Goal: Complete application form

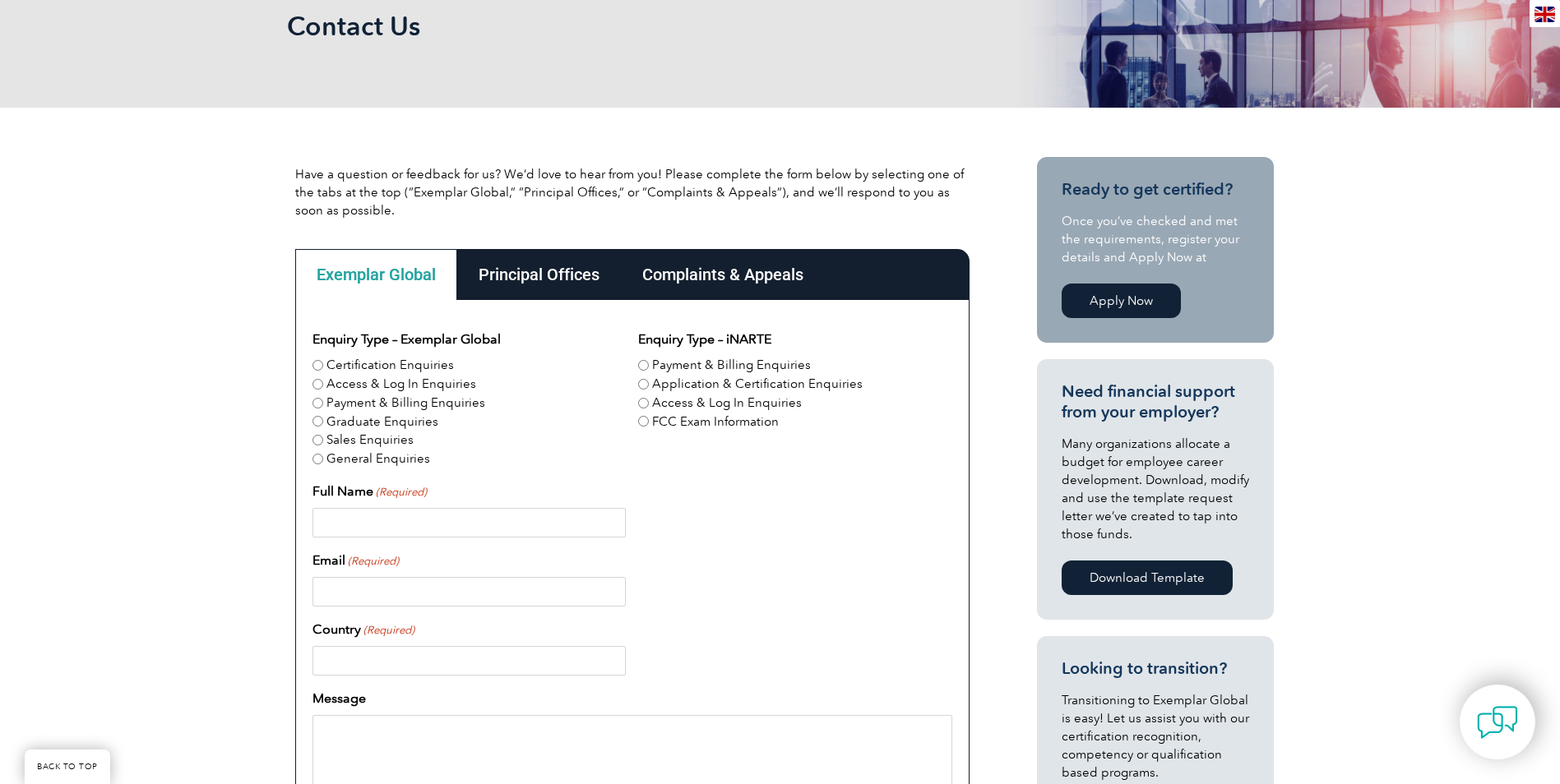
scroll to position [246, 0]
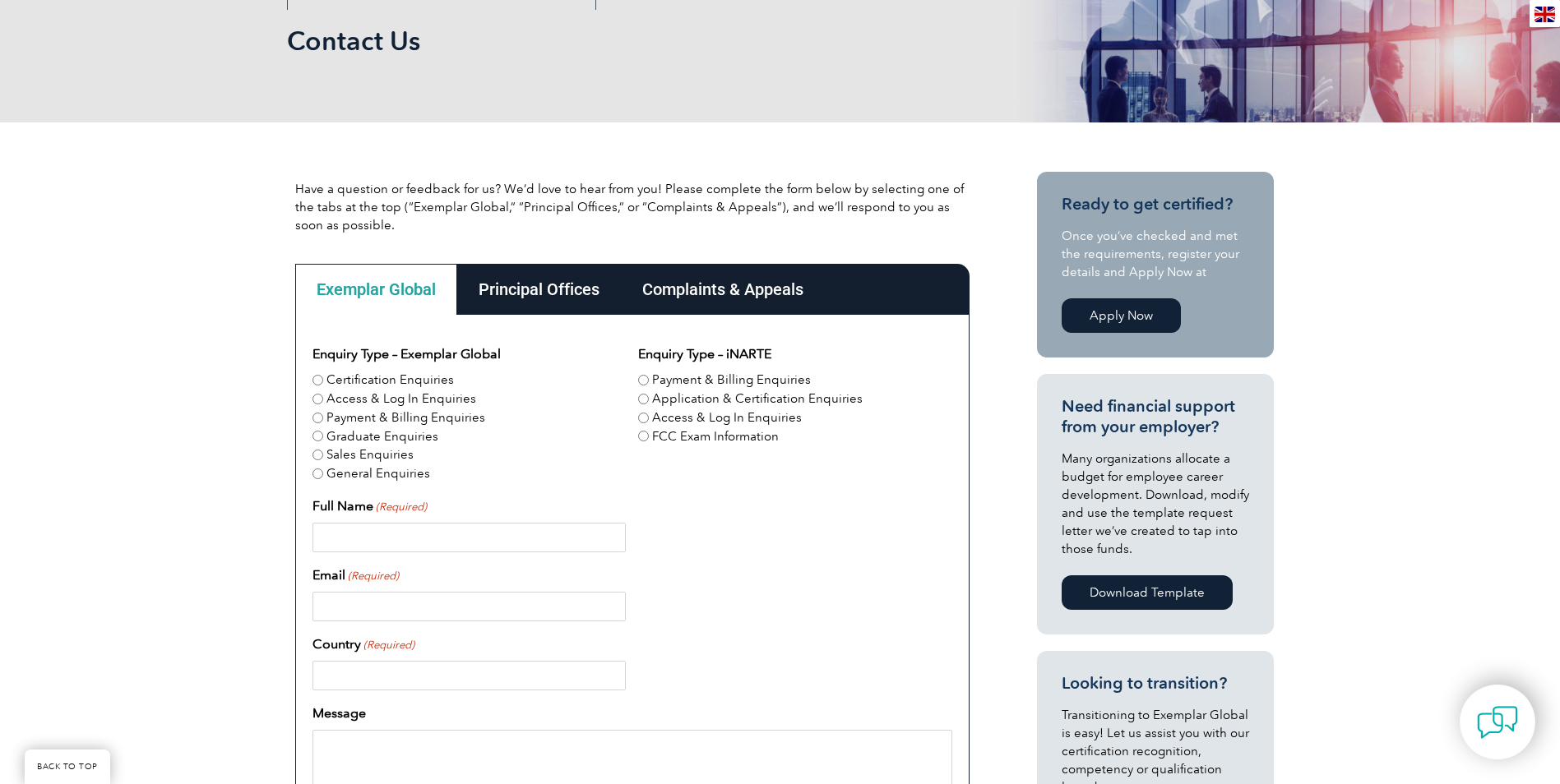
click at [316, 379] on input "Certification Enquiries" at bounding box center [318, 380] width 11 height 11
radio input "true"
click at [520, 537] on input "Full Name (Required)" at bounding box center [470, 538] width 314 height 30
type input "[PERSON_NAME] [PERSON_NAME] FACTOR"
type input "[EMAIL_ADDRESS][DOMAIN_NAME]"
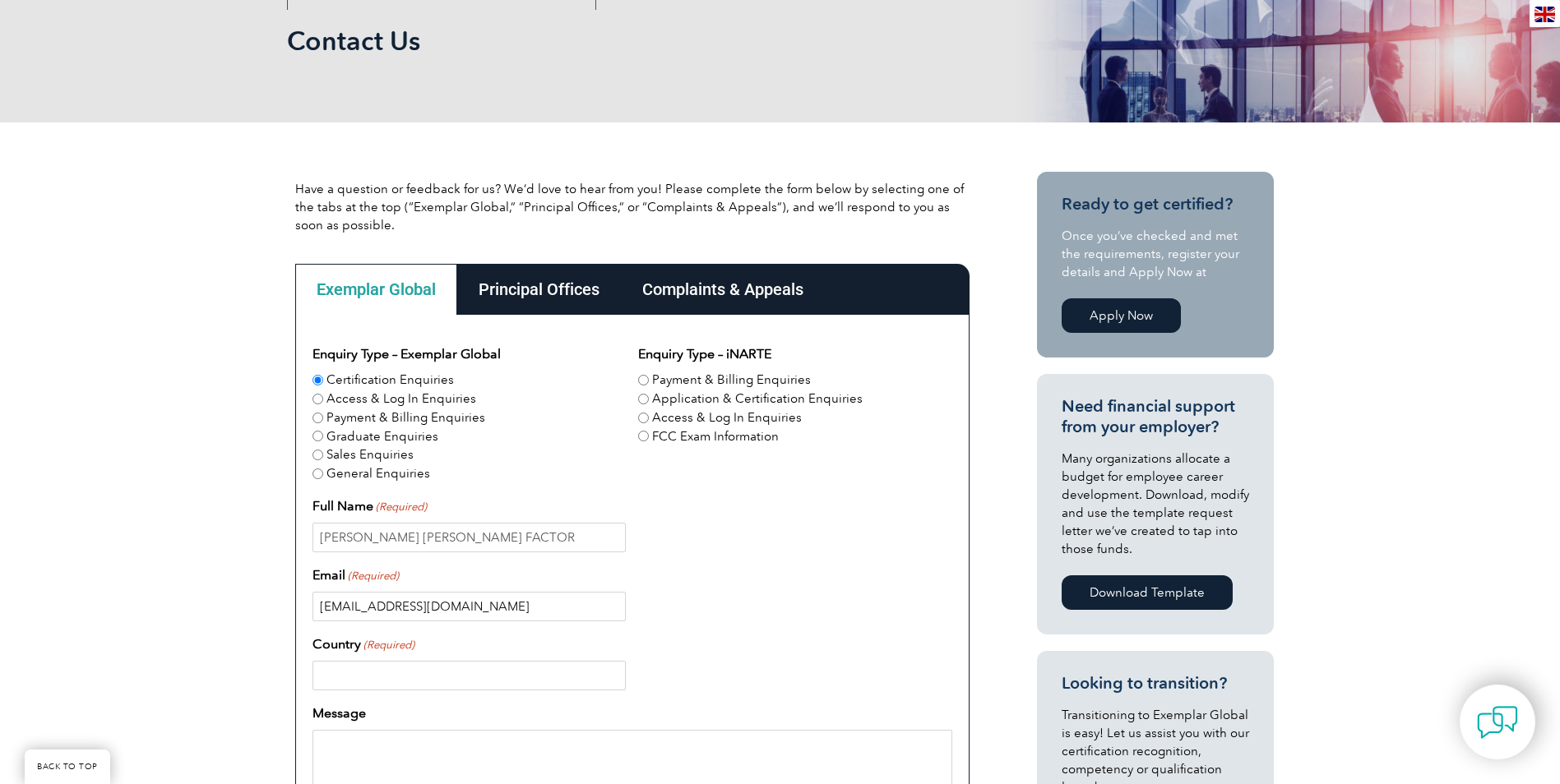
type input "[GEOGRAPHIC_DATA]"
type input "0418372182"
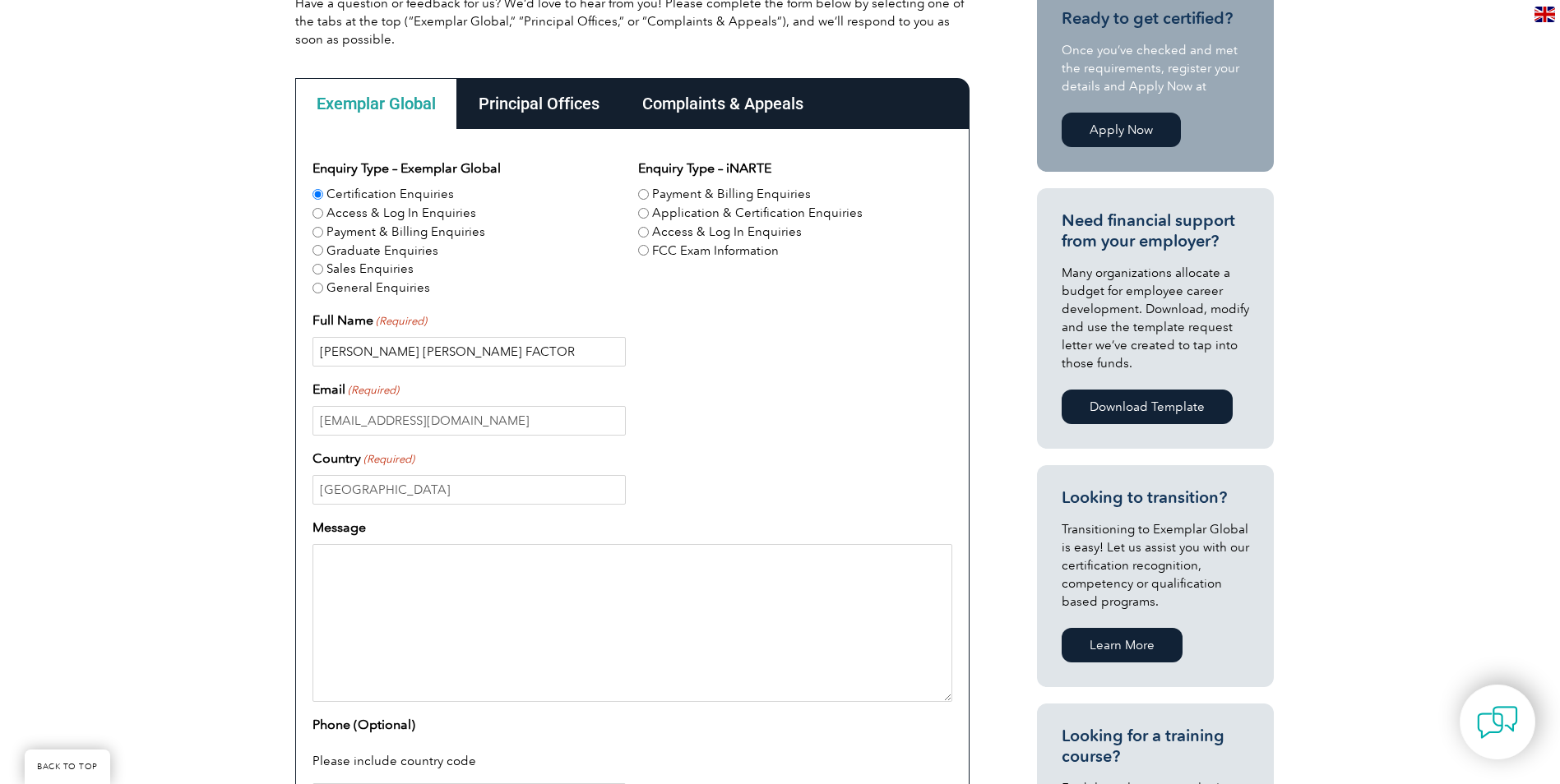
scroll to position [411, 0]
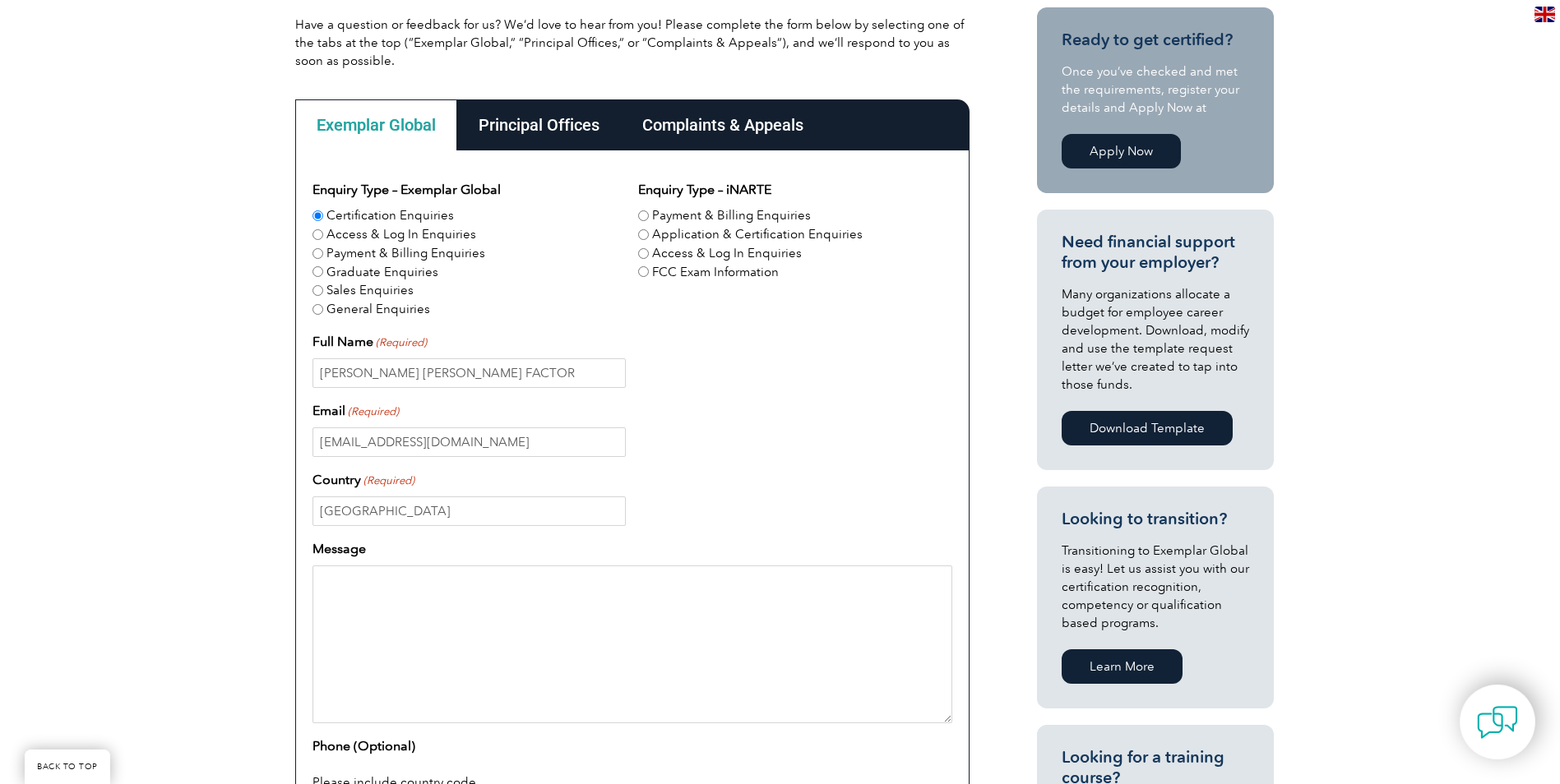
click at [361, 559] on div "Message" at bounding box center [633, 631] width 640 height 184
click at [360, 563] on div "Message" at bounding box center [633, 631] width 640 height 184
drag, startPoint x: 360, startPoint y: 563, endPoint x: 357, endPoint y: 575, distance: 12.4
click at [357, 575] on div "Message" at bounding box center [633, 631] width 640 height 184
click at [357, 580] on textarea "Message" at bounding box center [633, 644] width 640 height 158
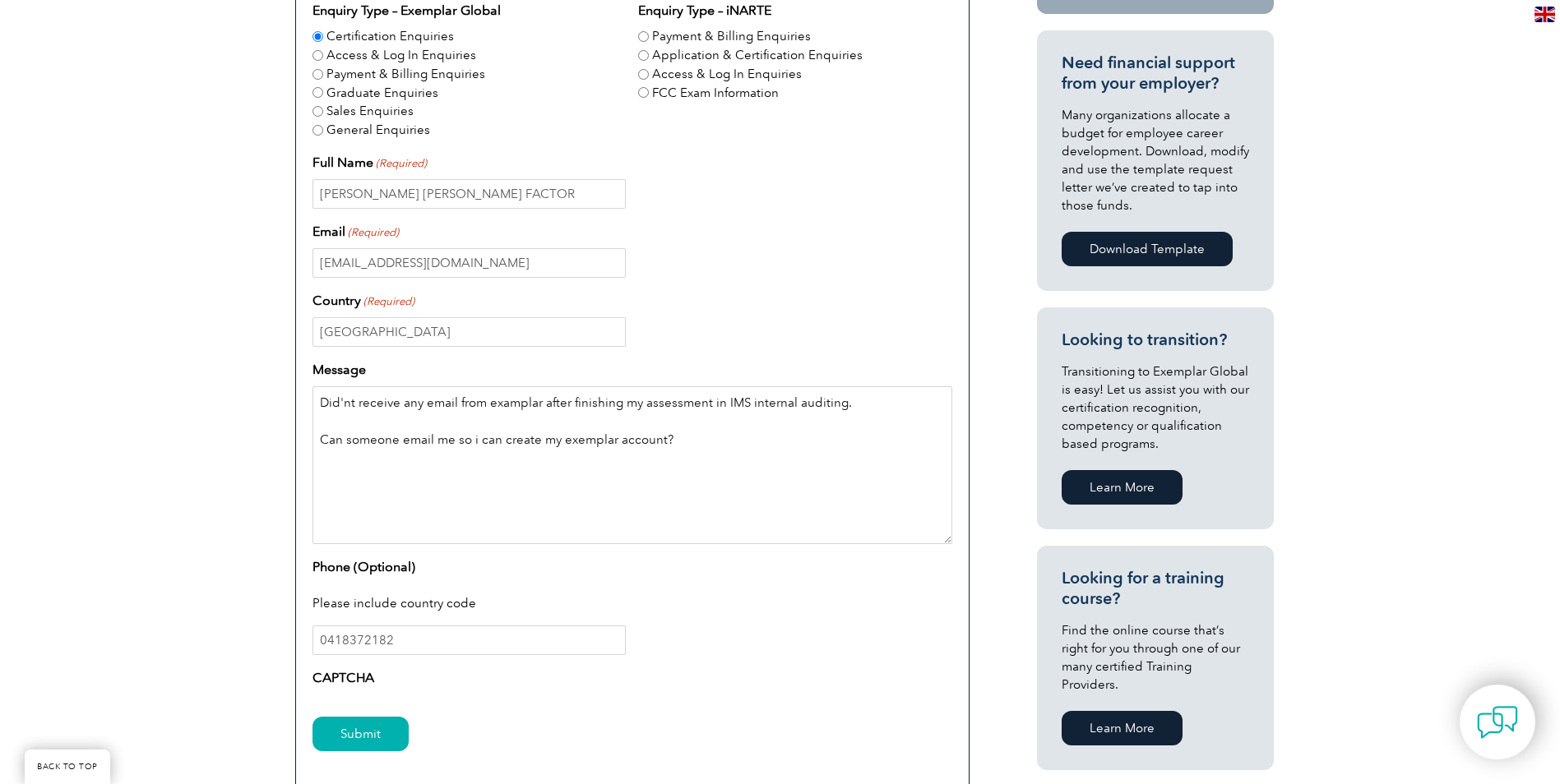
scroll to position [740, 0]
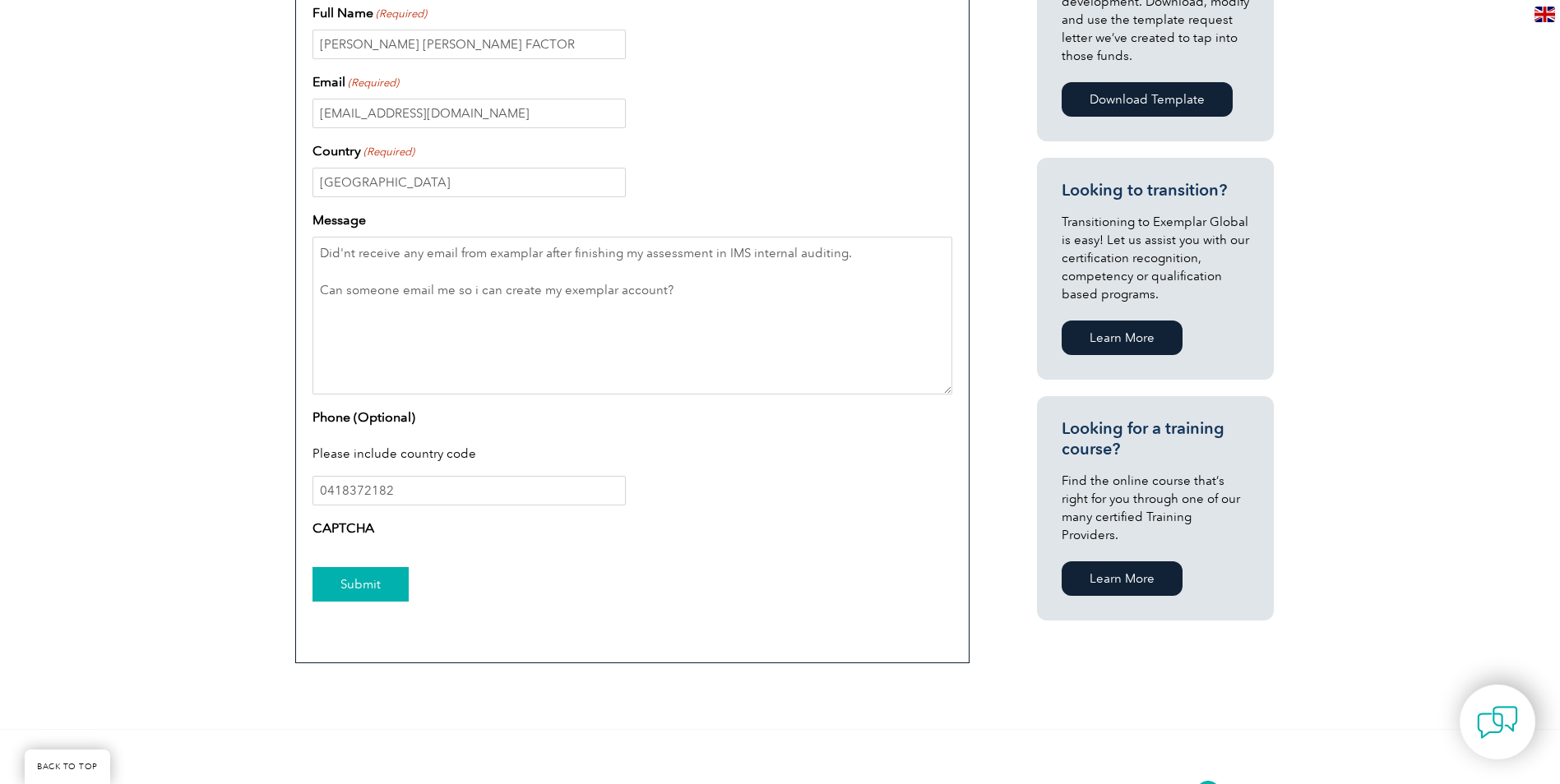
click at [380, 588] on input "Submit" at bounding box center [361, 585] width 96 height 35
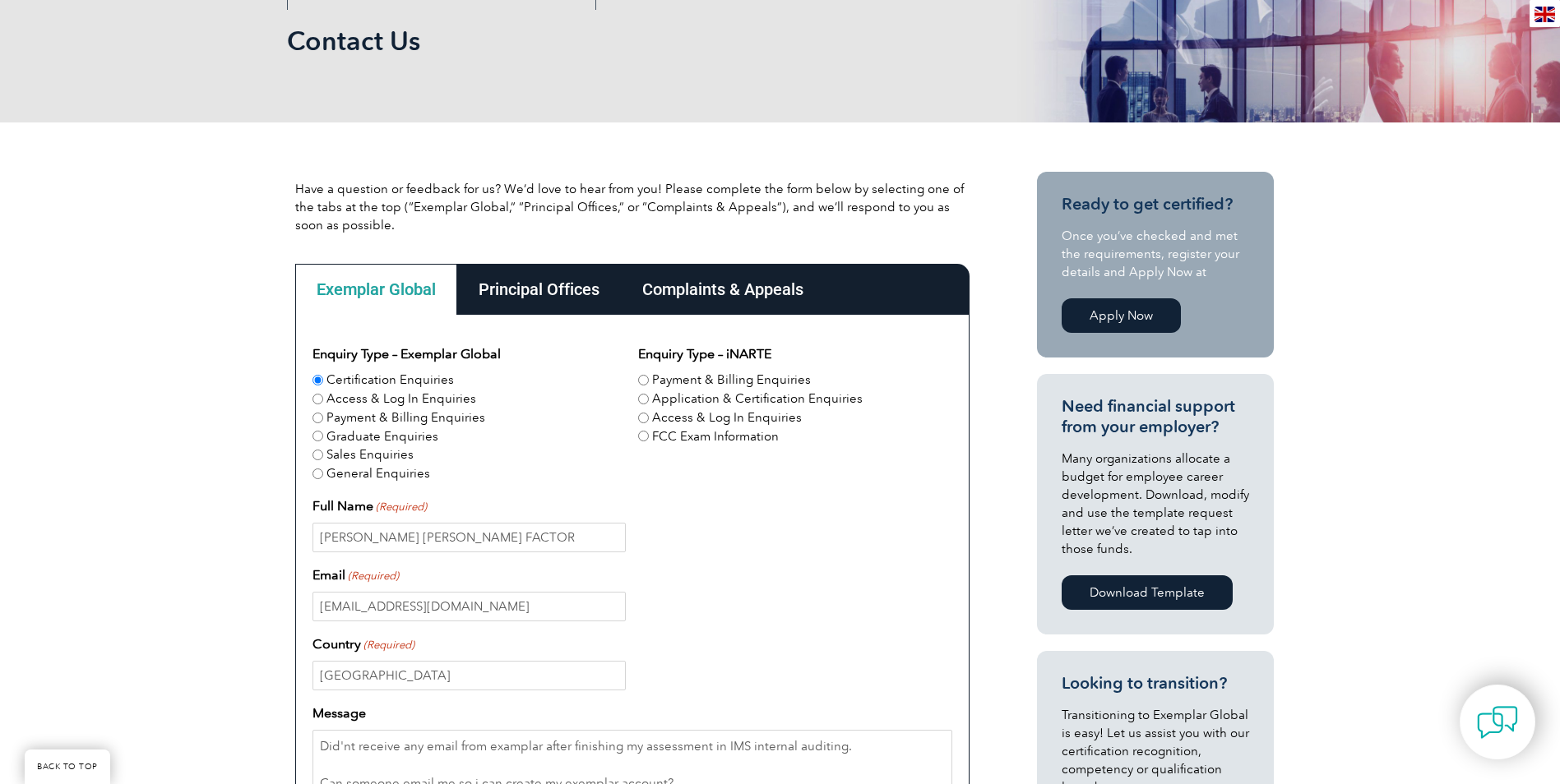
scroll to position [822, 0]
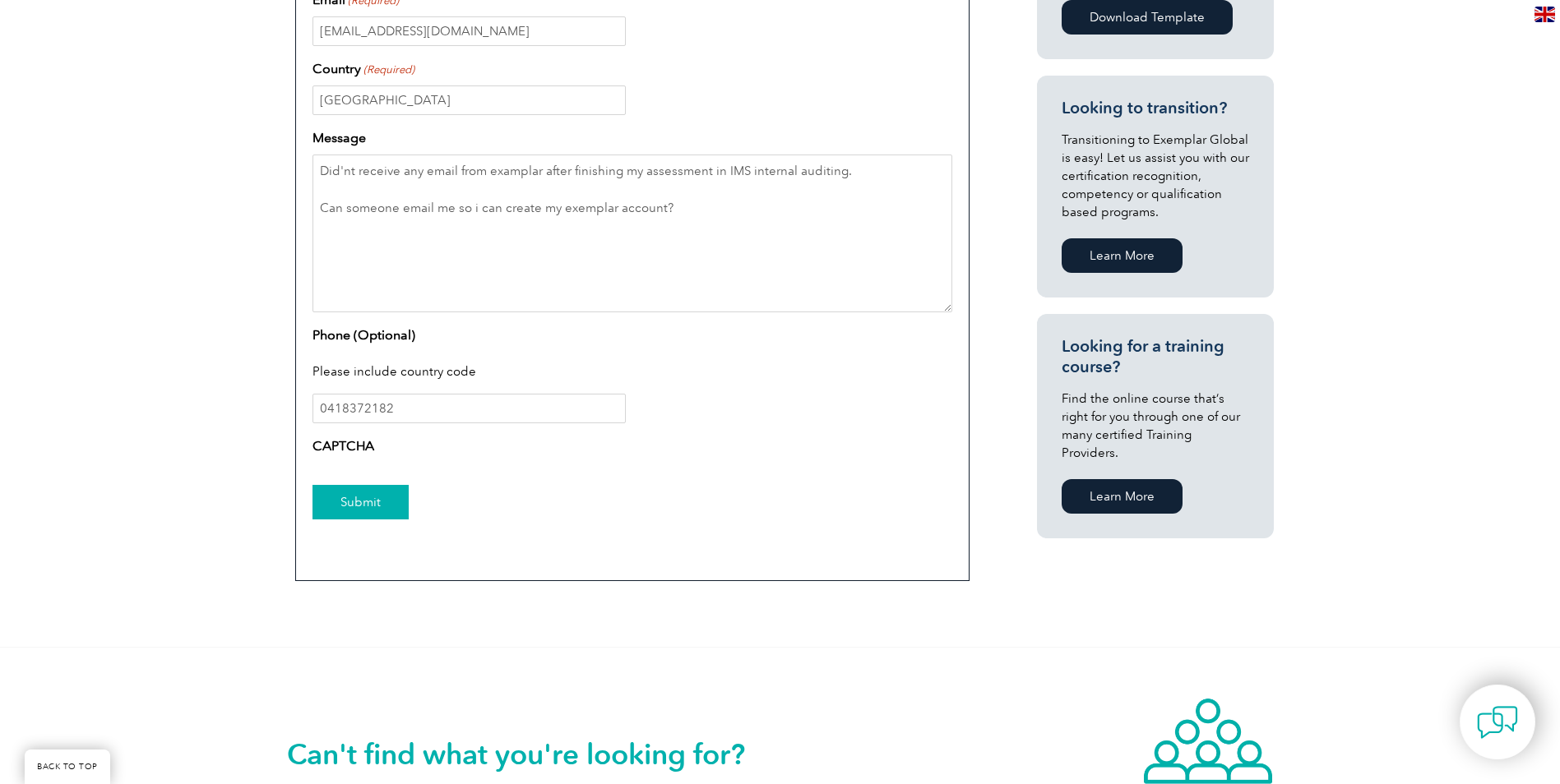
click at [377, 508] on input "Submit" at bounding box center [361, 502] width 96 height 35
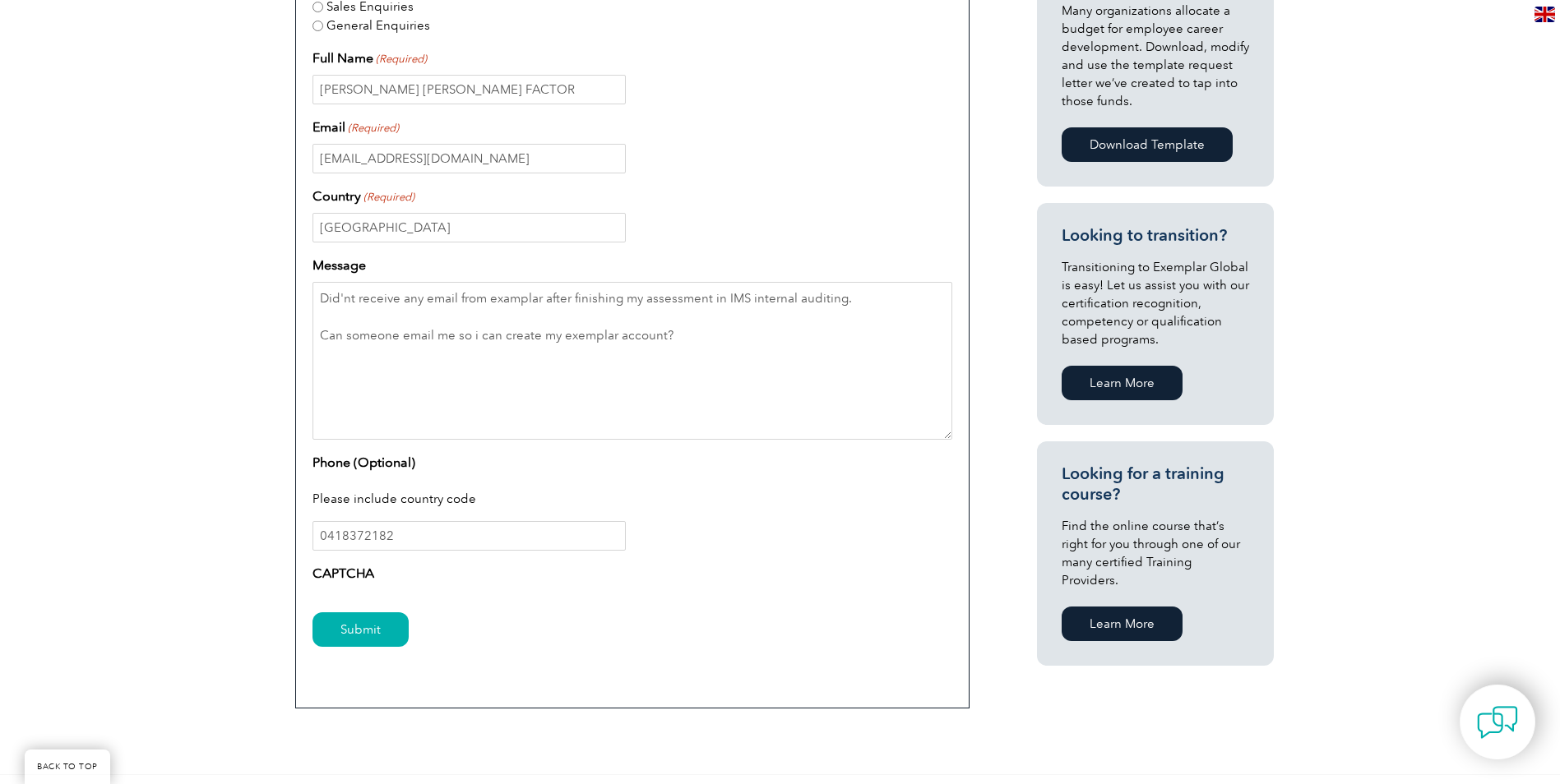
scroll to position [740, 0]
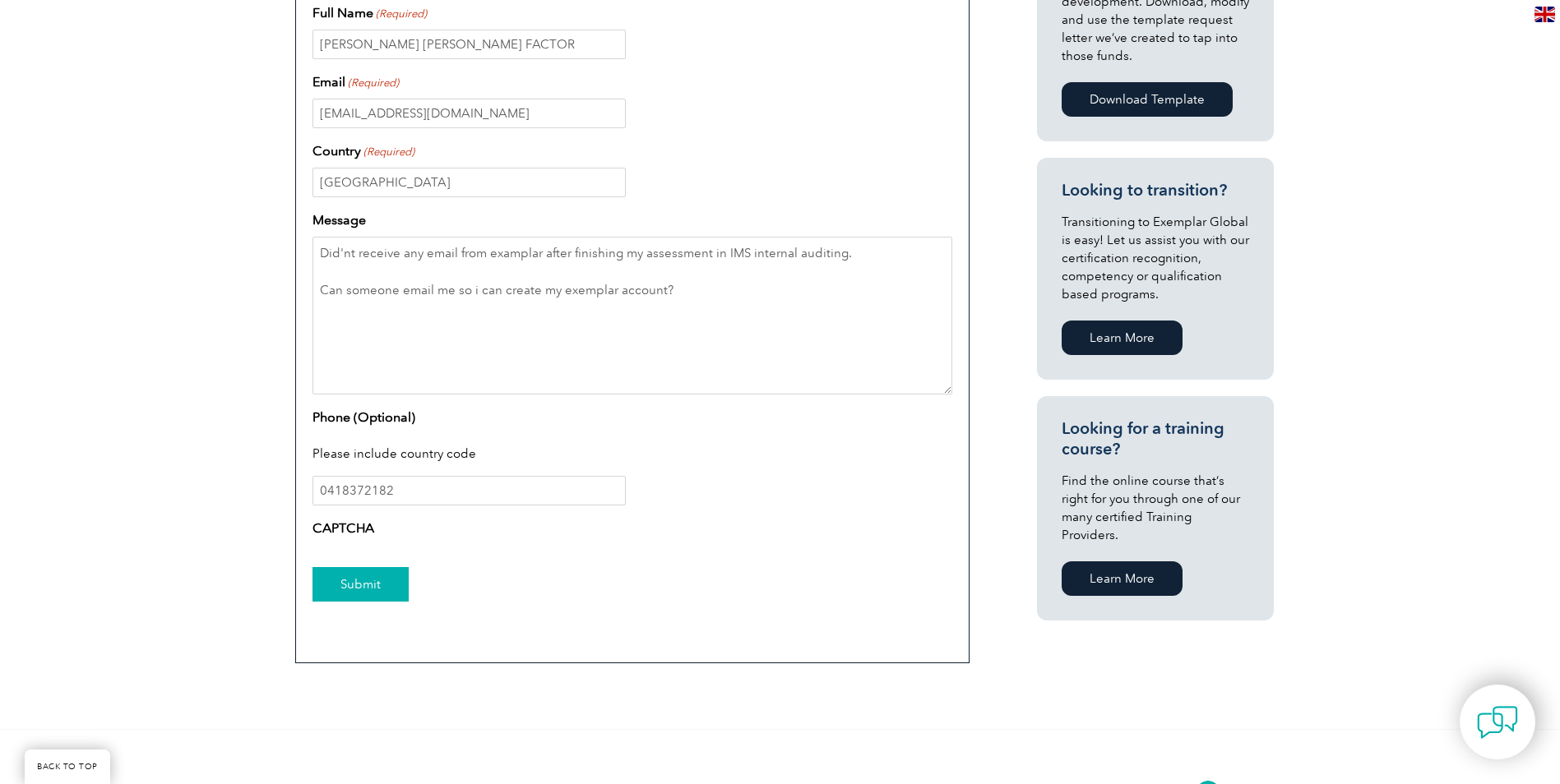
click at [353, 595] on input "Submit" at bounding box center [361, 585] width 96 height 35
click at [354, 590] on input "Submit" at bounding box center [361, 585] width 96 height 35
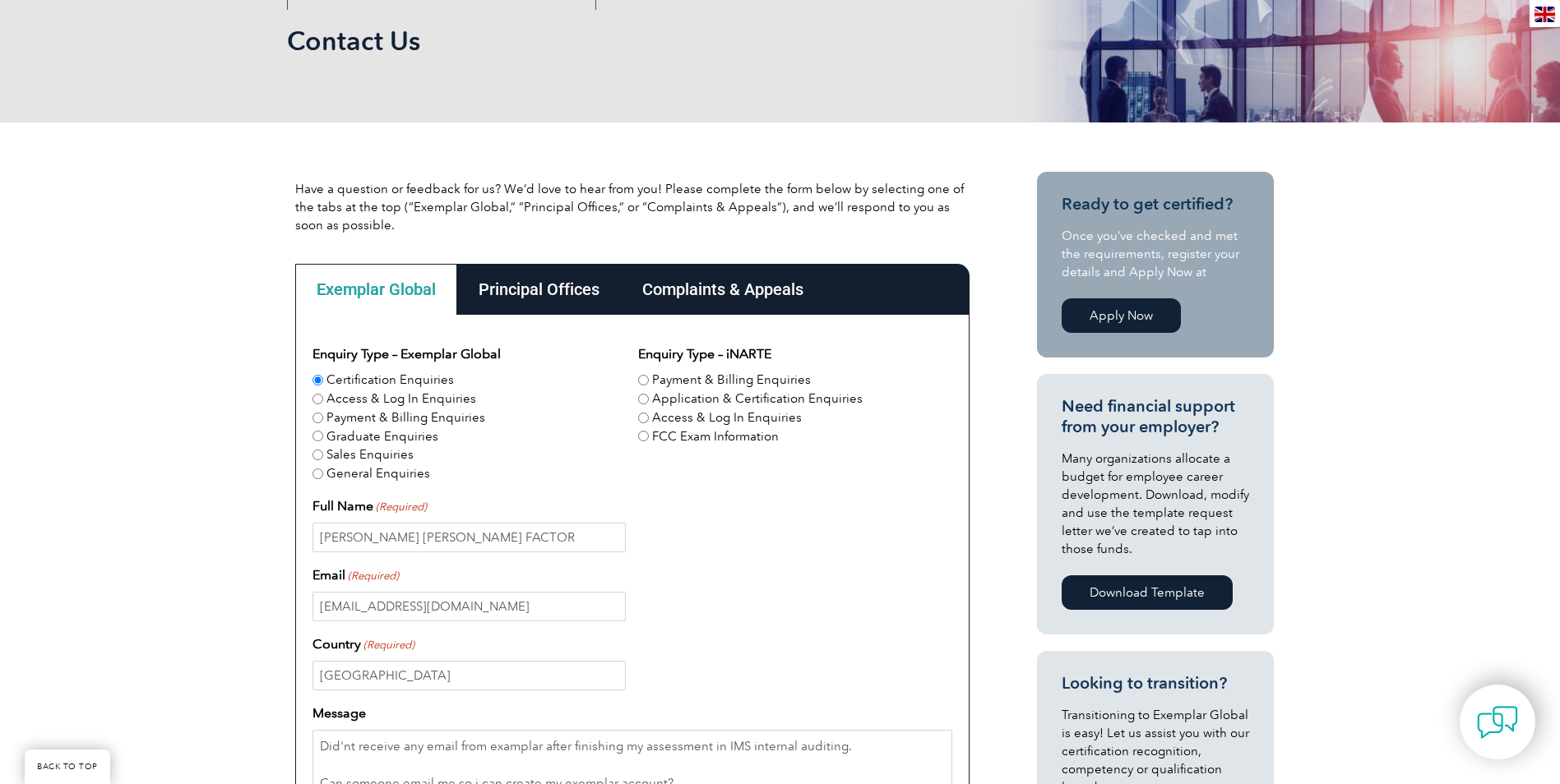
drag, startPoint x: 552, startPoint y: 299, endPoint x: 969, endPoint y: 480, distance: 454.6
click at [969, 480] on div "Enquiry Type – Exemplar Global Certification Enquiries Access & Log In Enquirie…" at bounding box center [632, 736] width 674 height 842
click at [587, 296] on div "Principal Offices" at bounding box center [539, 290] width 164 height 51
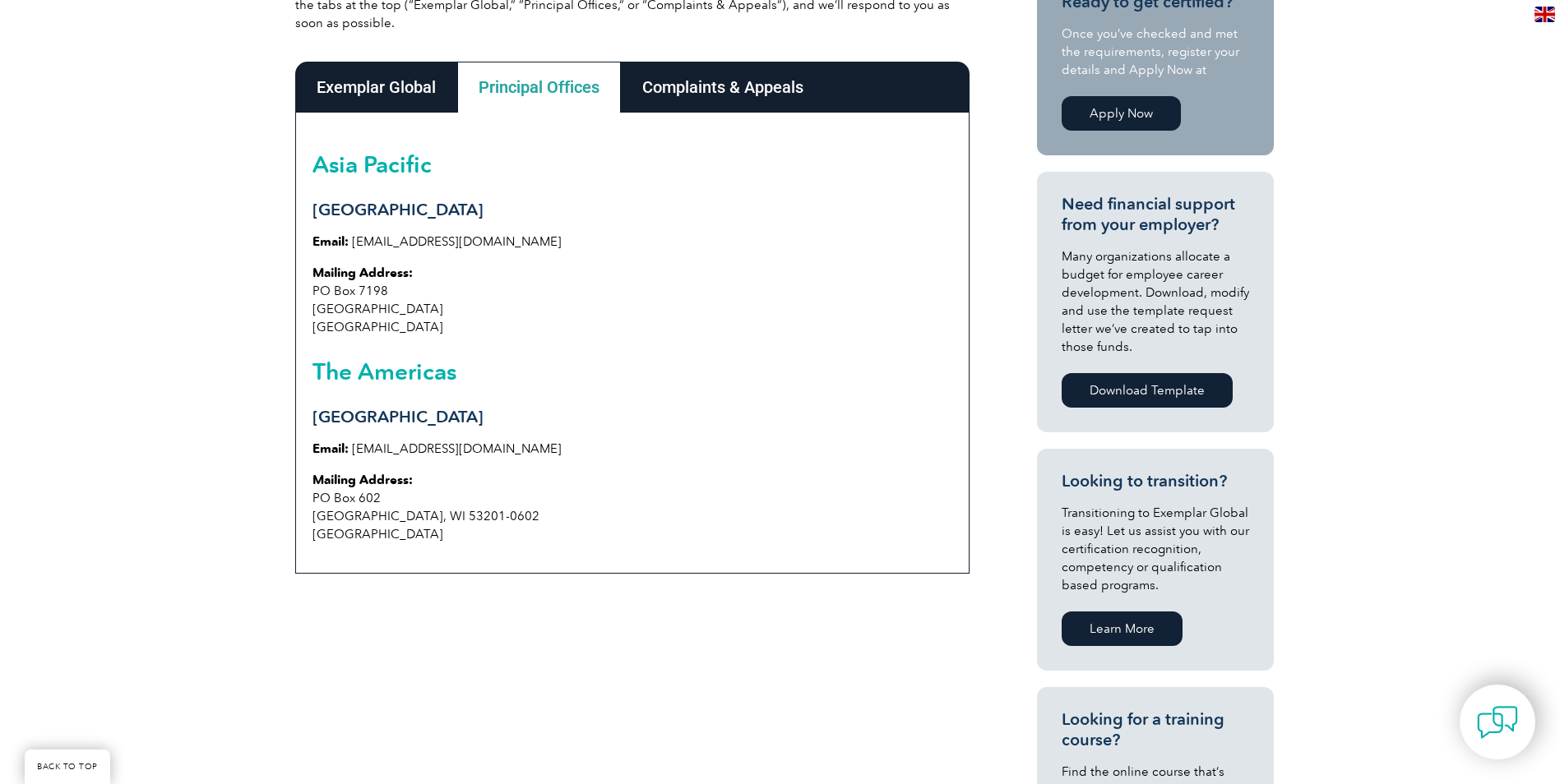
scroll to position [411, 0]
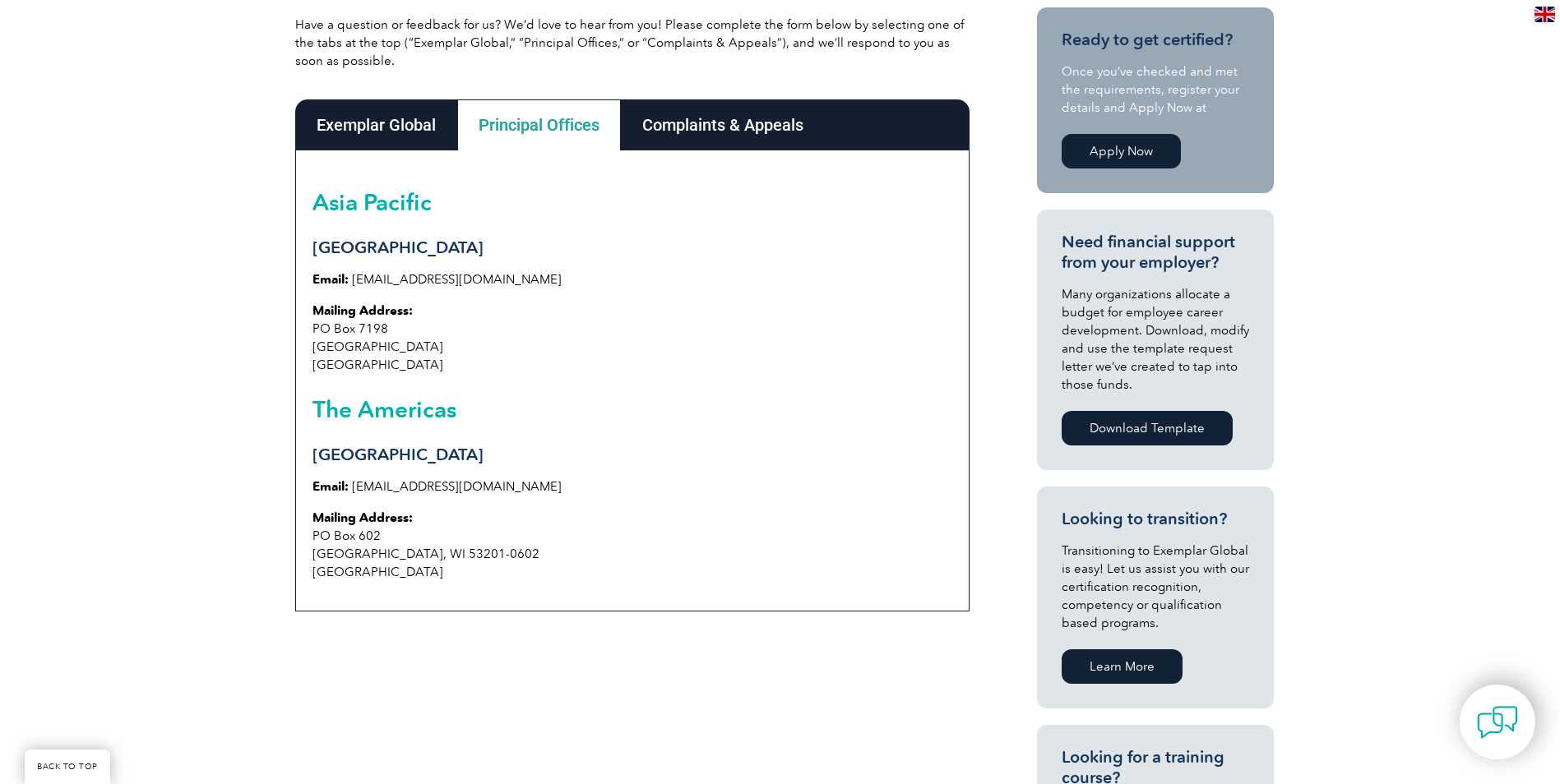
click at [390, 136] on div "Exemplar Global" at bounding box center [376, 125] width 162 height 51
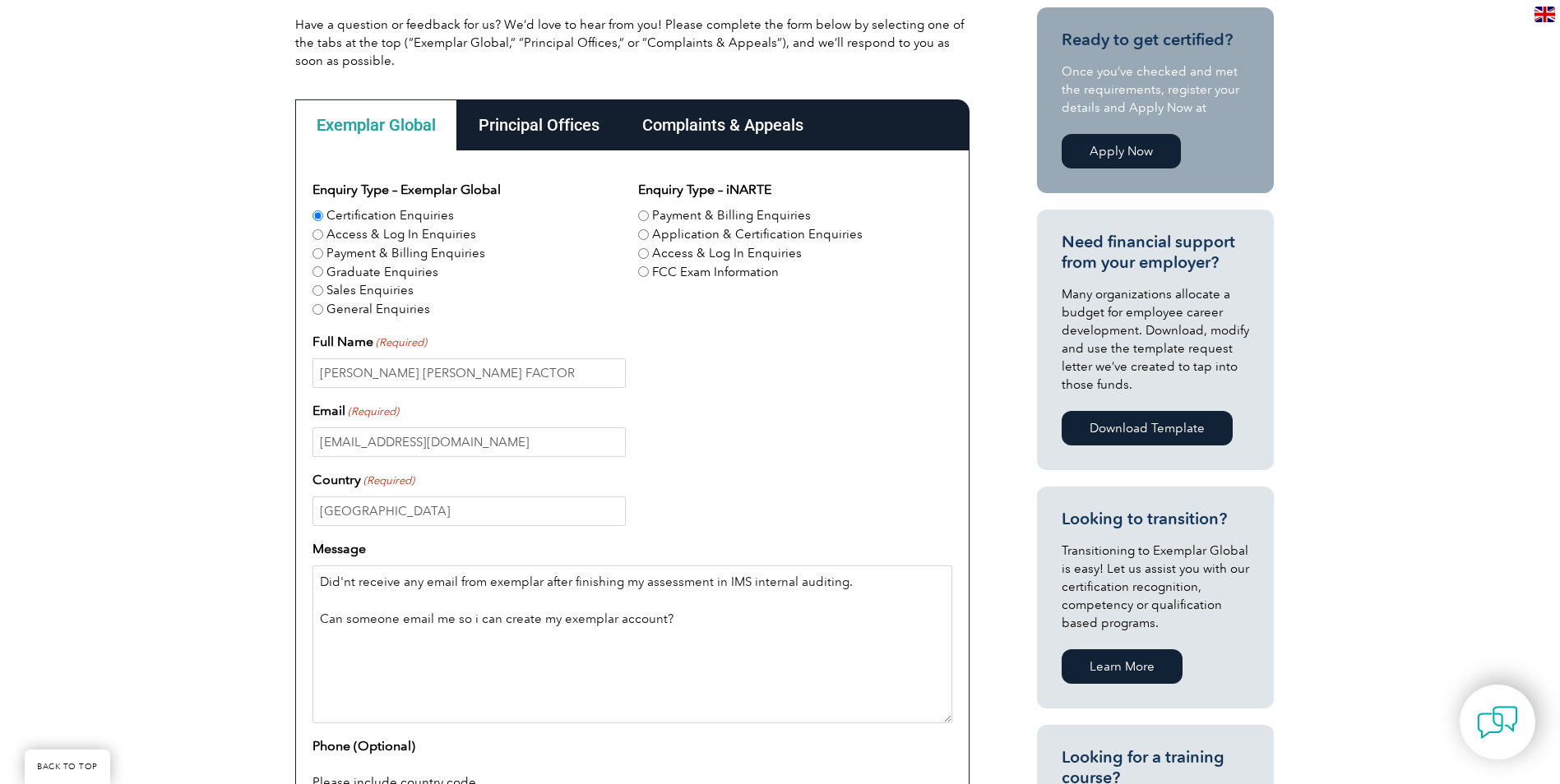
click at [342, 591] on textarea "Did'nt receive any email from exemplar after finishing my assessment in IMS int…" at bounding box center [633, 644] width 640 height 158
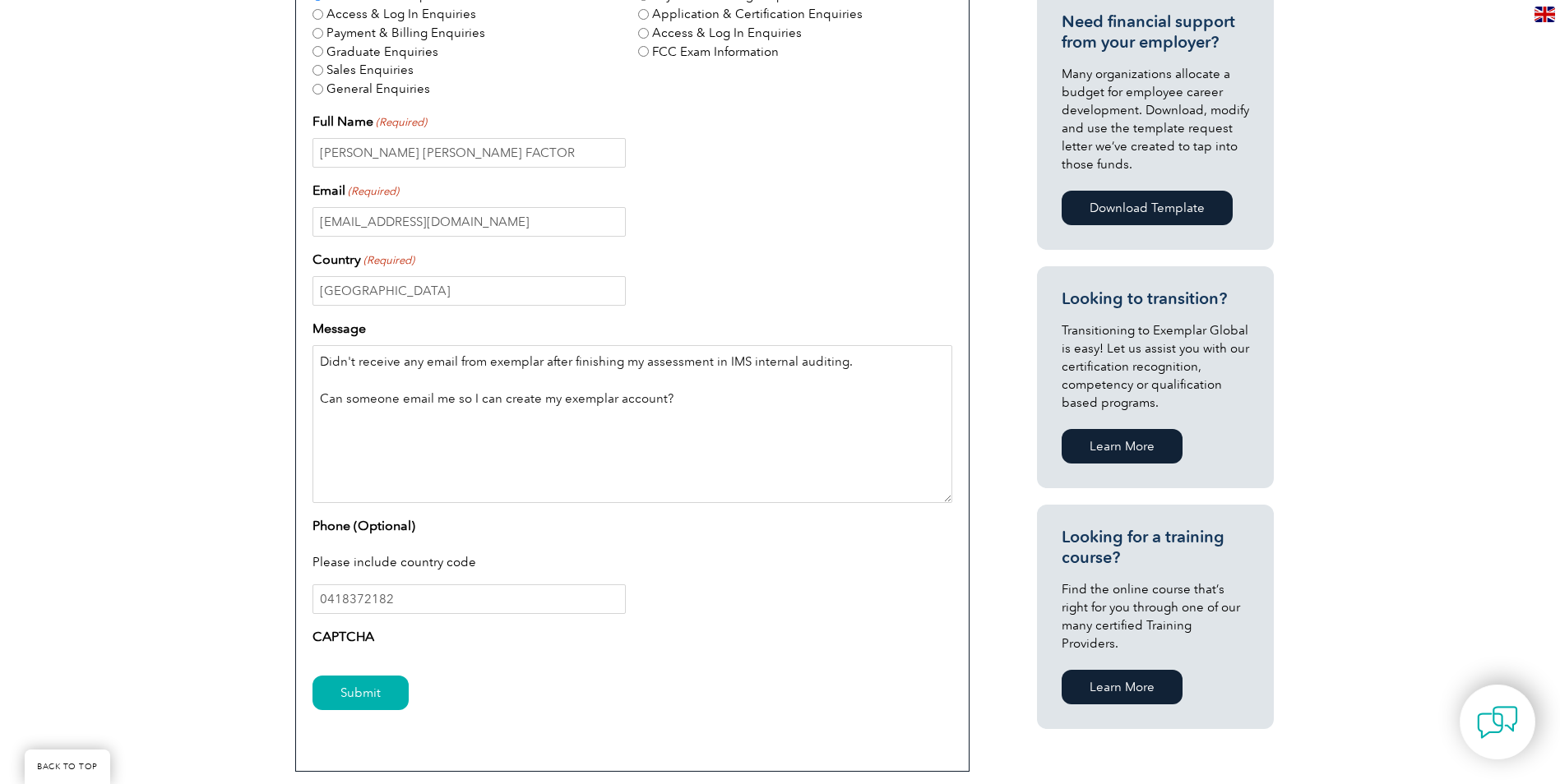
scroll to position [658, 0]
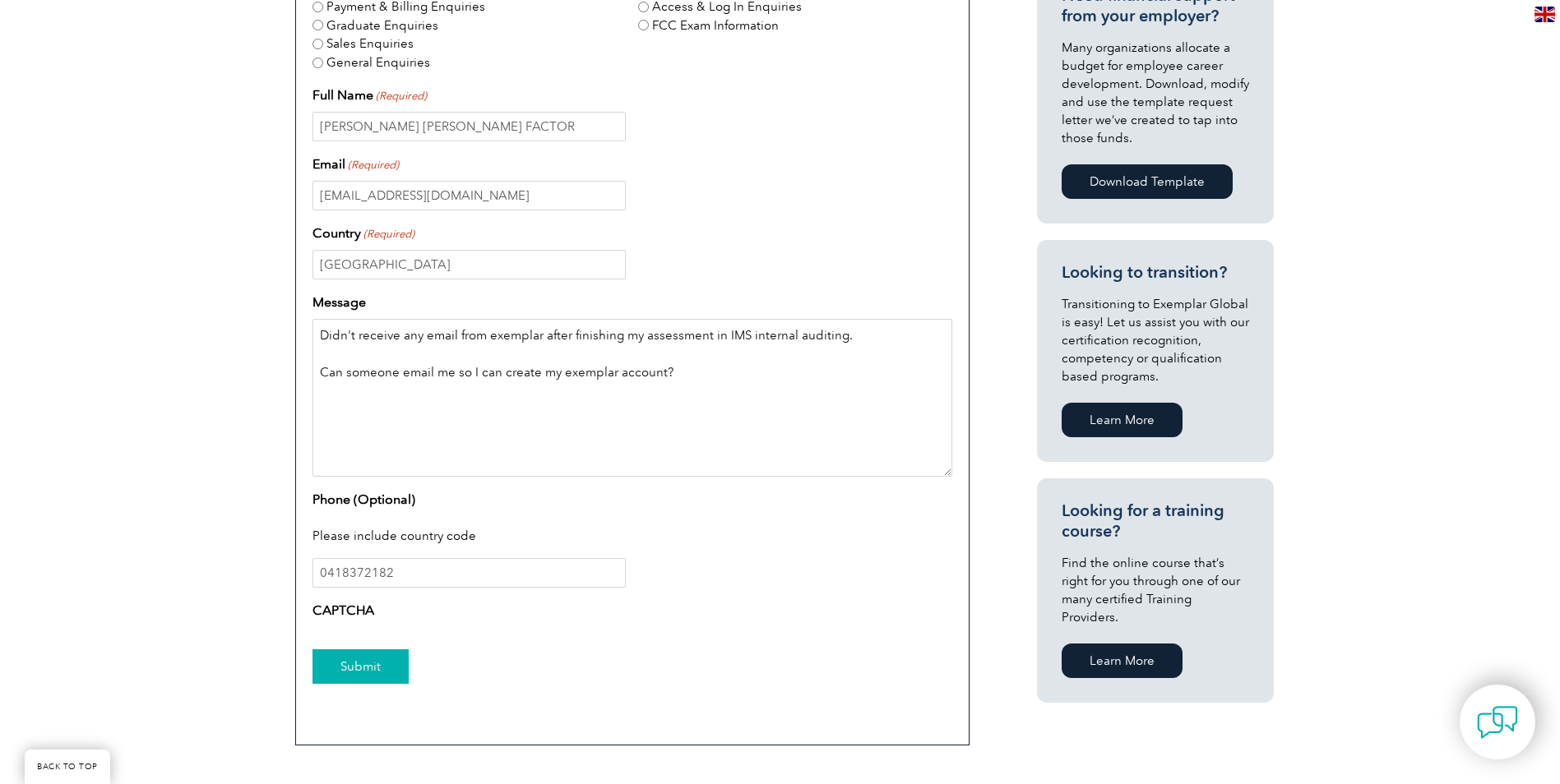
type textarea "Didn't receive any email from exemplar after finishing my assessment in IMS int…"
click at [373, 672] on input "Submit" at bounding box center [361, 666] width 96 height 35
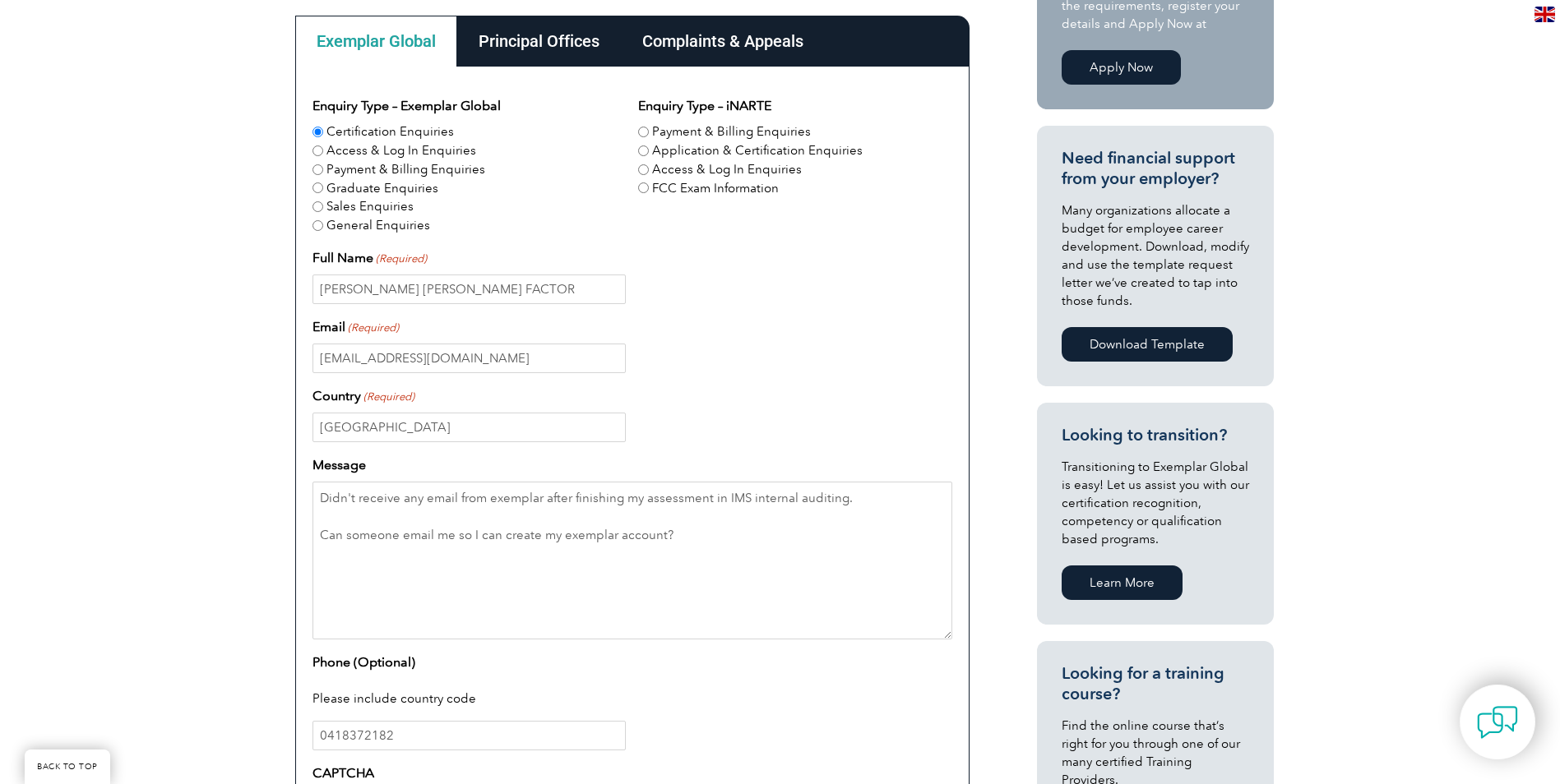
scroll to position [493, 0]
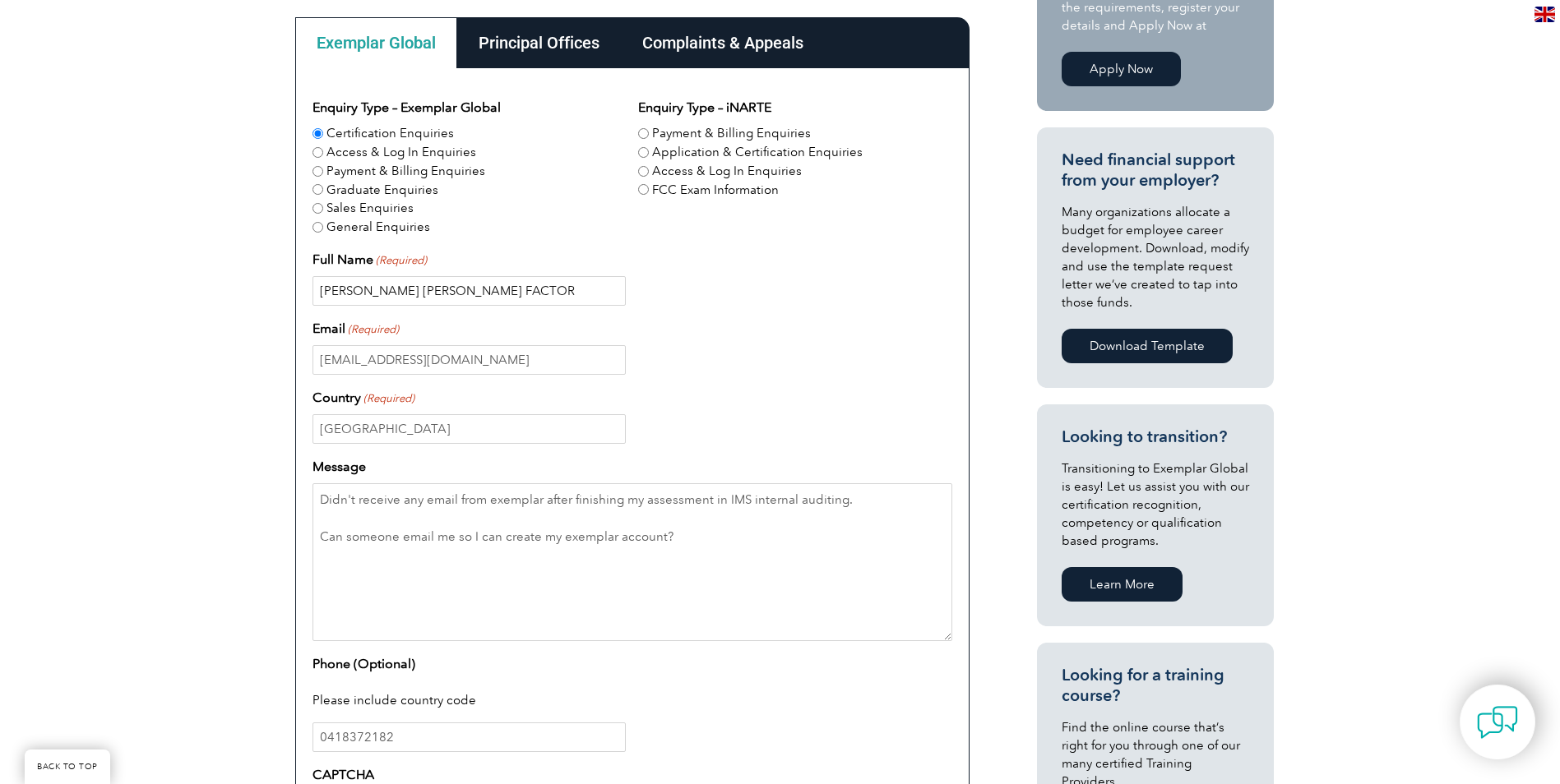
drag, startPoint x: 451, startPoint y: 292, endPoint x: 407, endPoint y: 297, distance: 44.3
click at [407, 297] on input "[PERSON_NAME] [PERSON_NAME] FACTOR" at bounding box center [470, 291] width 314 height 30
type input "[PERSON_NAME] FACTOR"
click at [777, 374] on div "[EMAIL_ADDRESS][DOMAIN_NAME]" at bounding box center [633, 360] width 640 height 30
click at [433, 358] on input "[EMAIL_ADDRESS][DOMAIN_NAME]" at bounding box center [470, 360] width 314 height 30
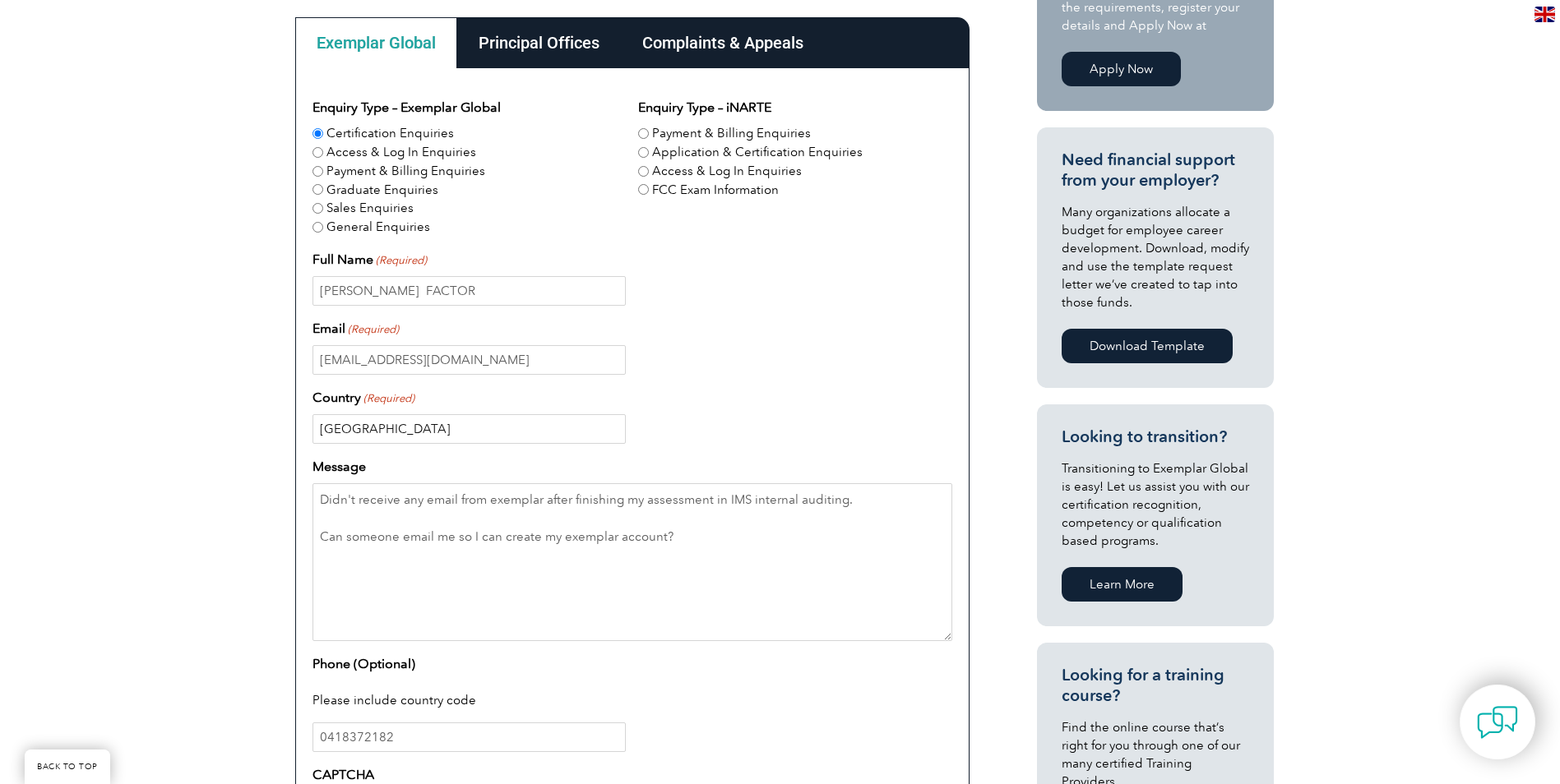
click at [324, 427] on input "[GEOGRAPHIC_DATA]" at bounding box center [470, 429] width 314 height 30
click at [890, 430] on div "[GEOGRAPHIC_DATA]" at bounding box center [633, 429] width 640 height 30
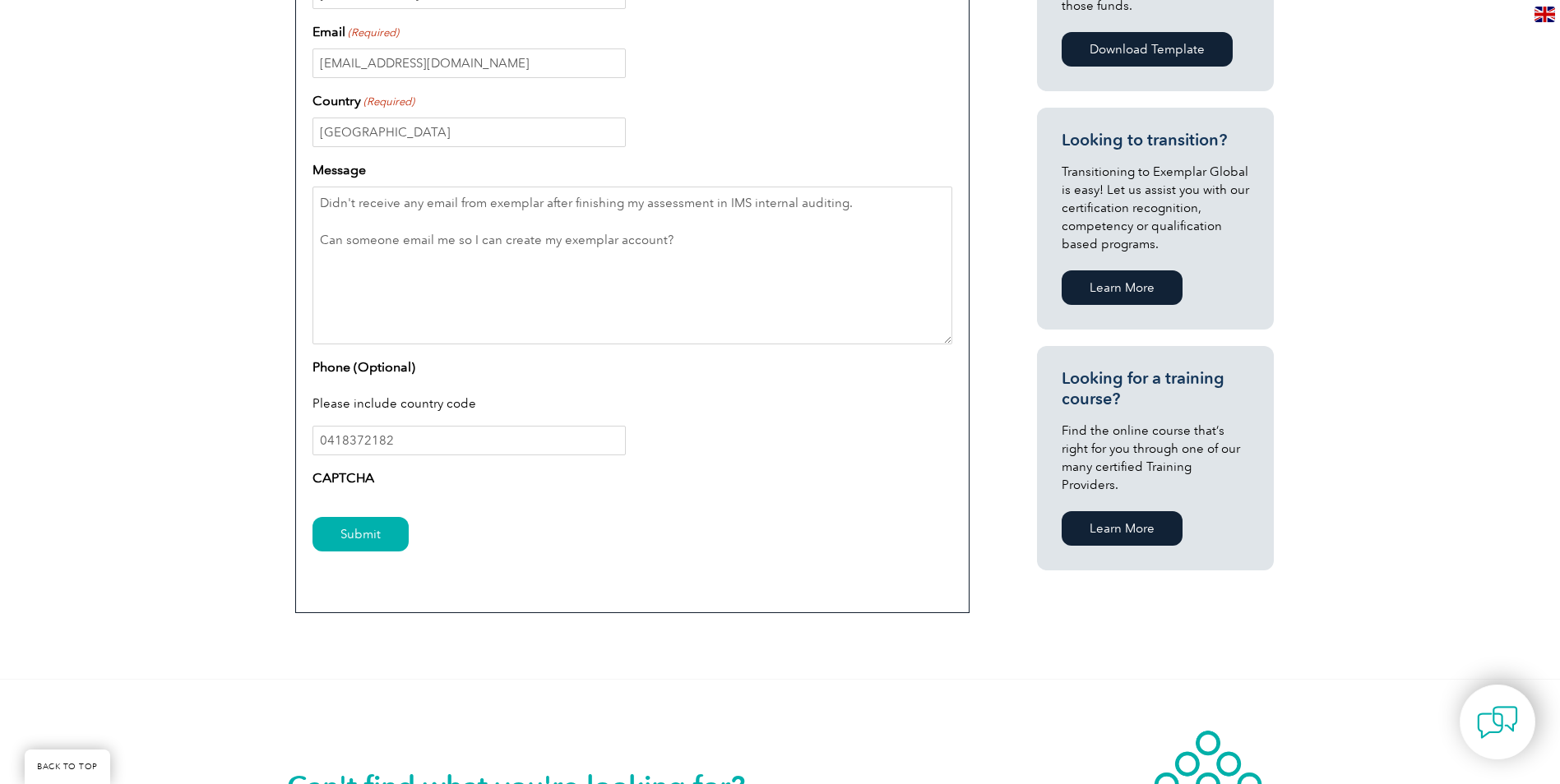
scroll to position [822, 0]
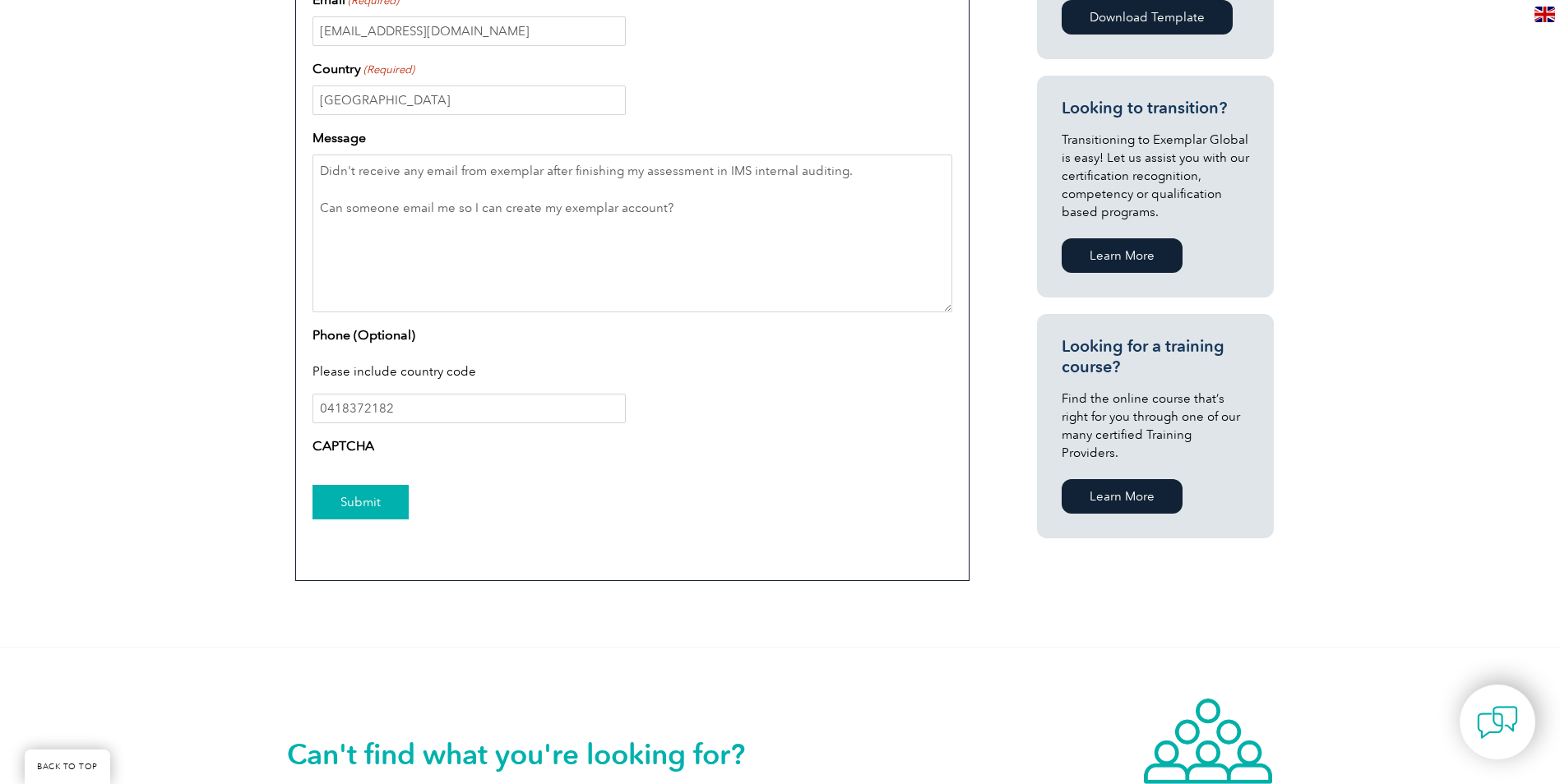
click at [359, 503] on input "Submit" at bounding box center [361, 502] width 96 height 35
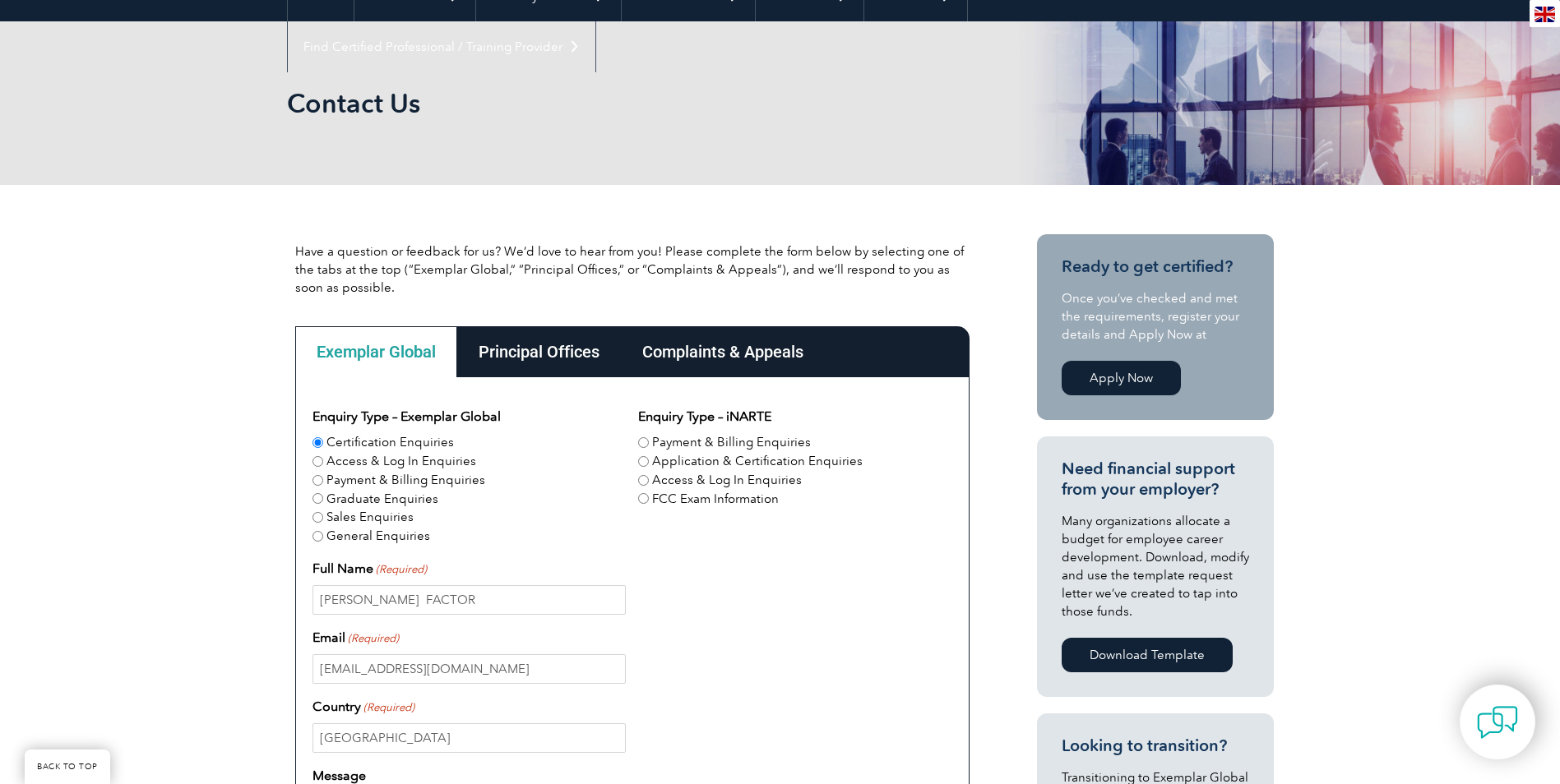
scroll to position [164, 0]
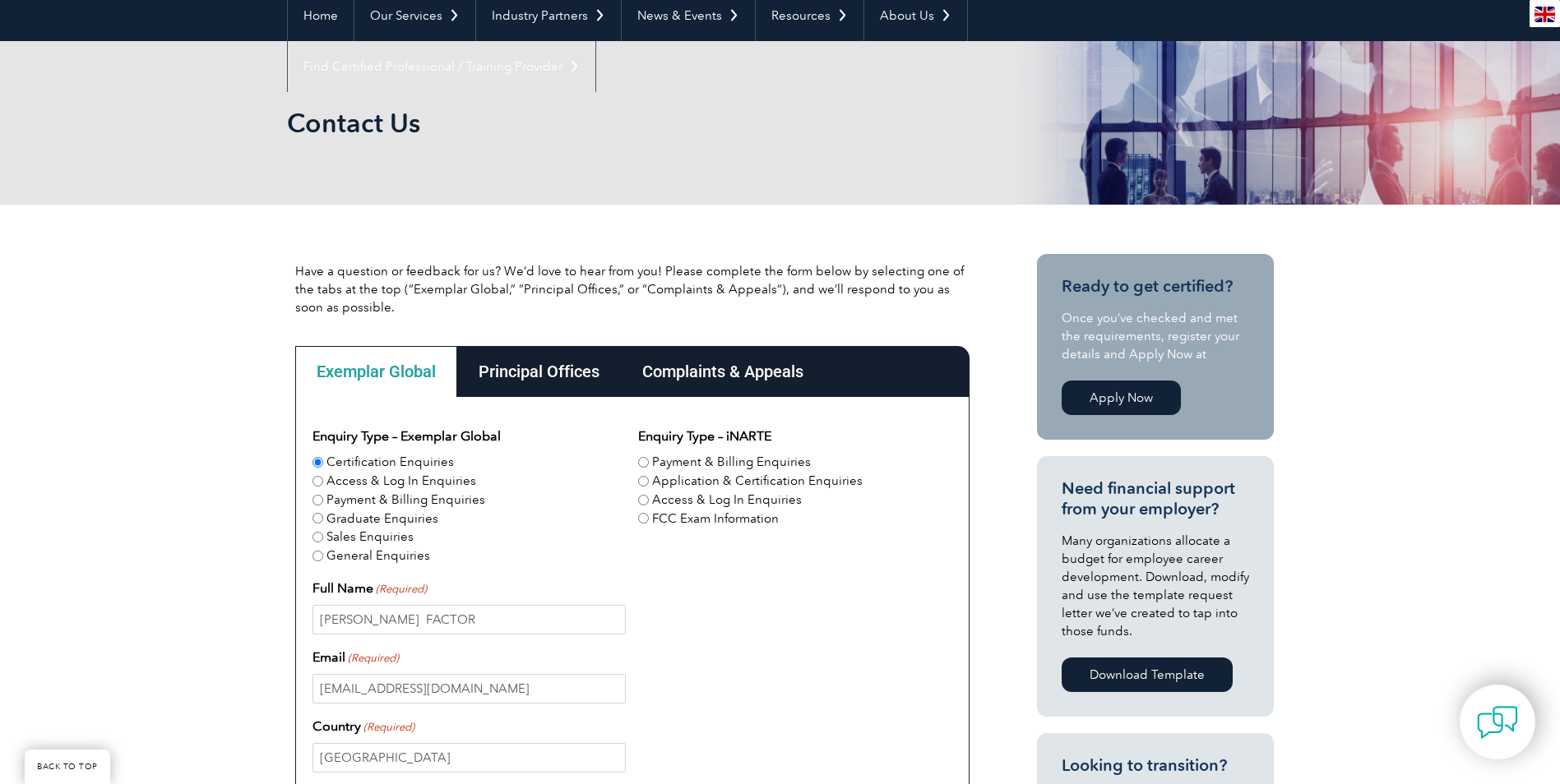
click at [339, 520] on label "Graduate Enquiries" at bounding box center [382, 519] width 112 height 19
click at [323, 520] on input "Graduate Enquiries" at bounding box center [318, 518] width 11 height 11
radio input "true"
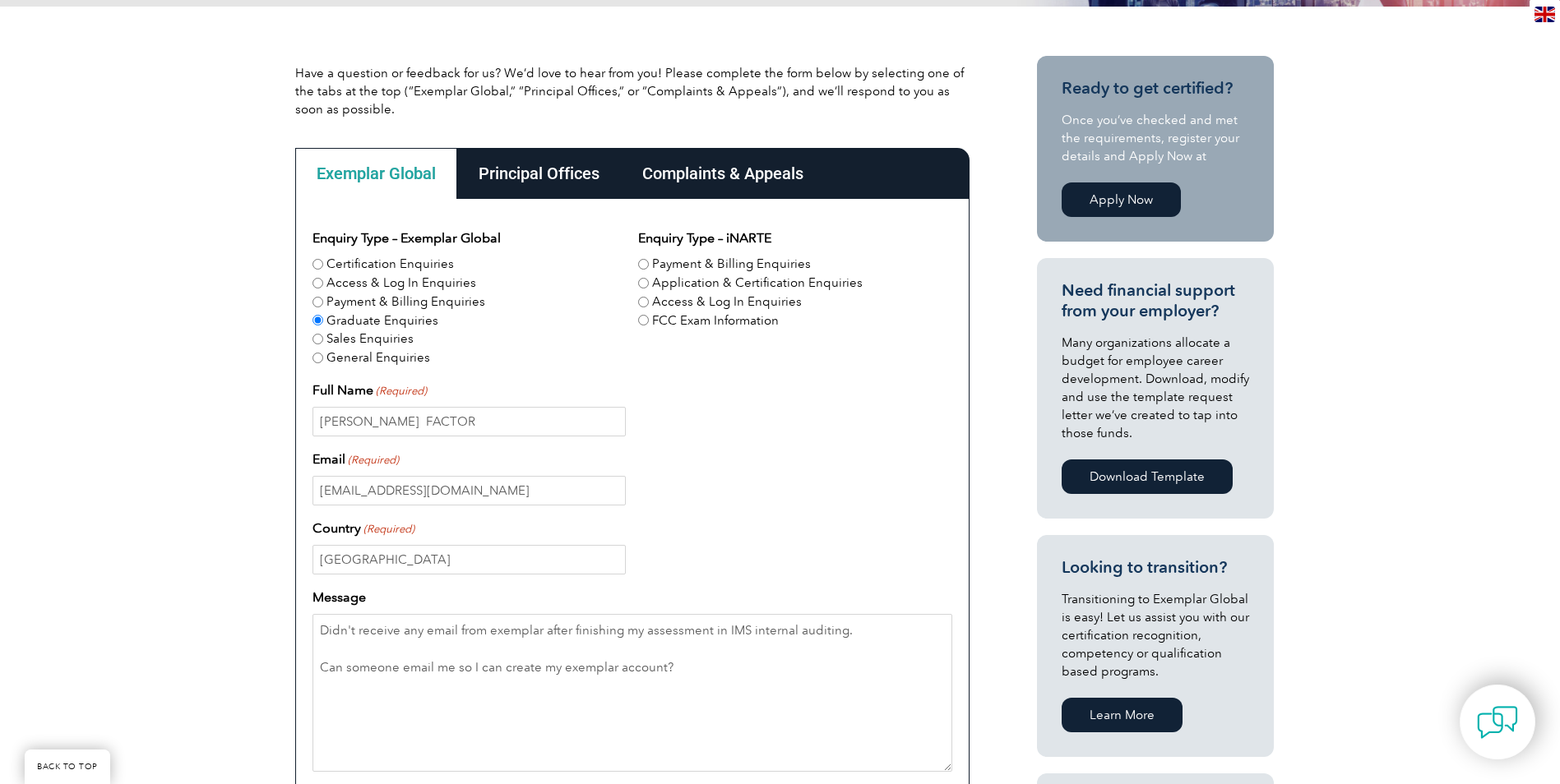
scroll to position [575, 0]
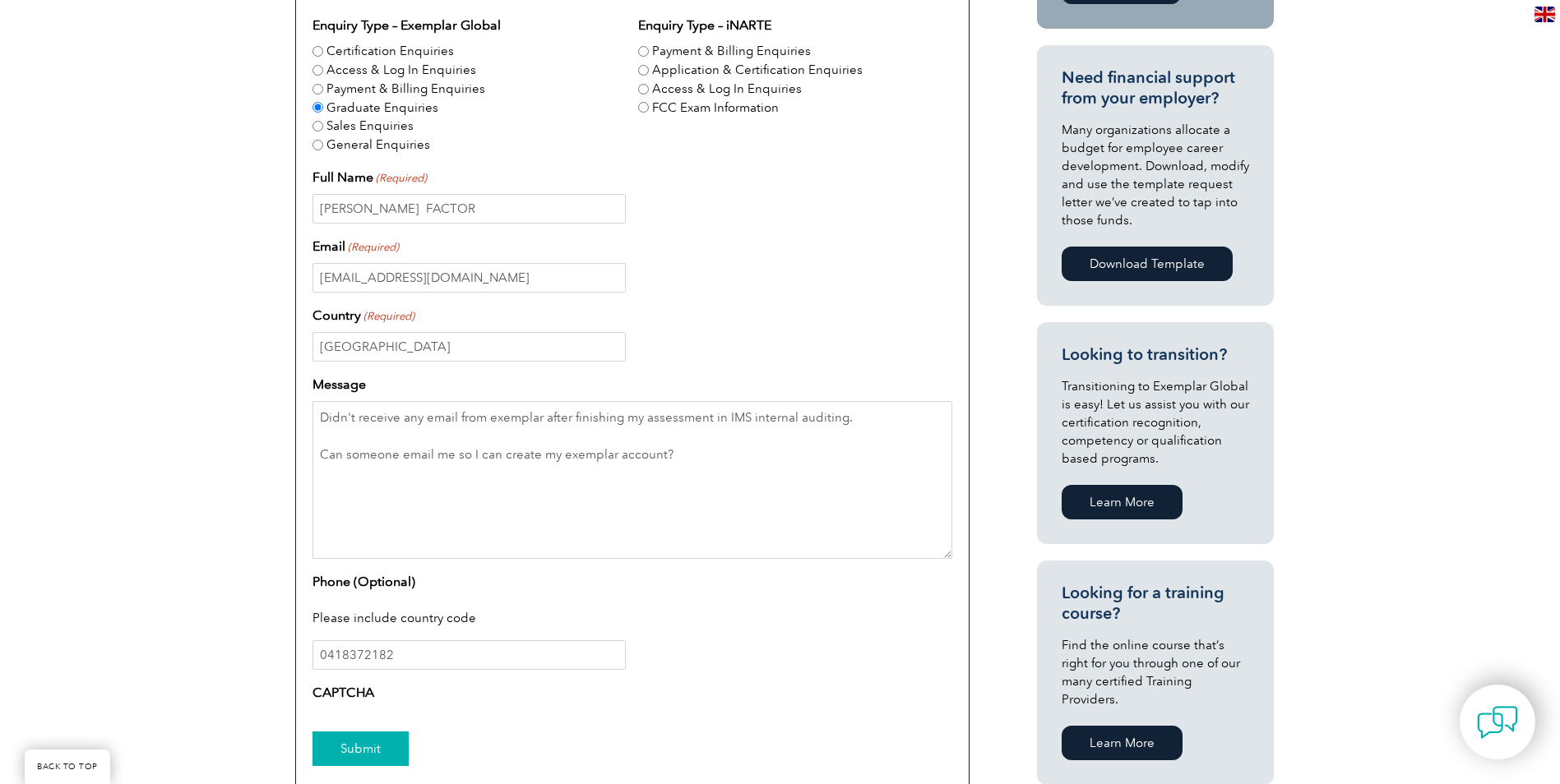
click at [368, 764] on input "Submit" at bounding box center [361, 749] width 96 height 35
click at [367, 748] on input "Submit" at bounding box center [361, 749] width 96 height 35
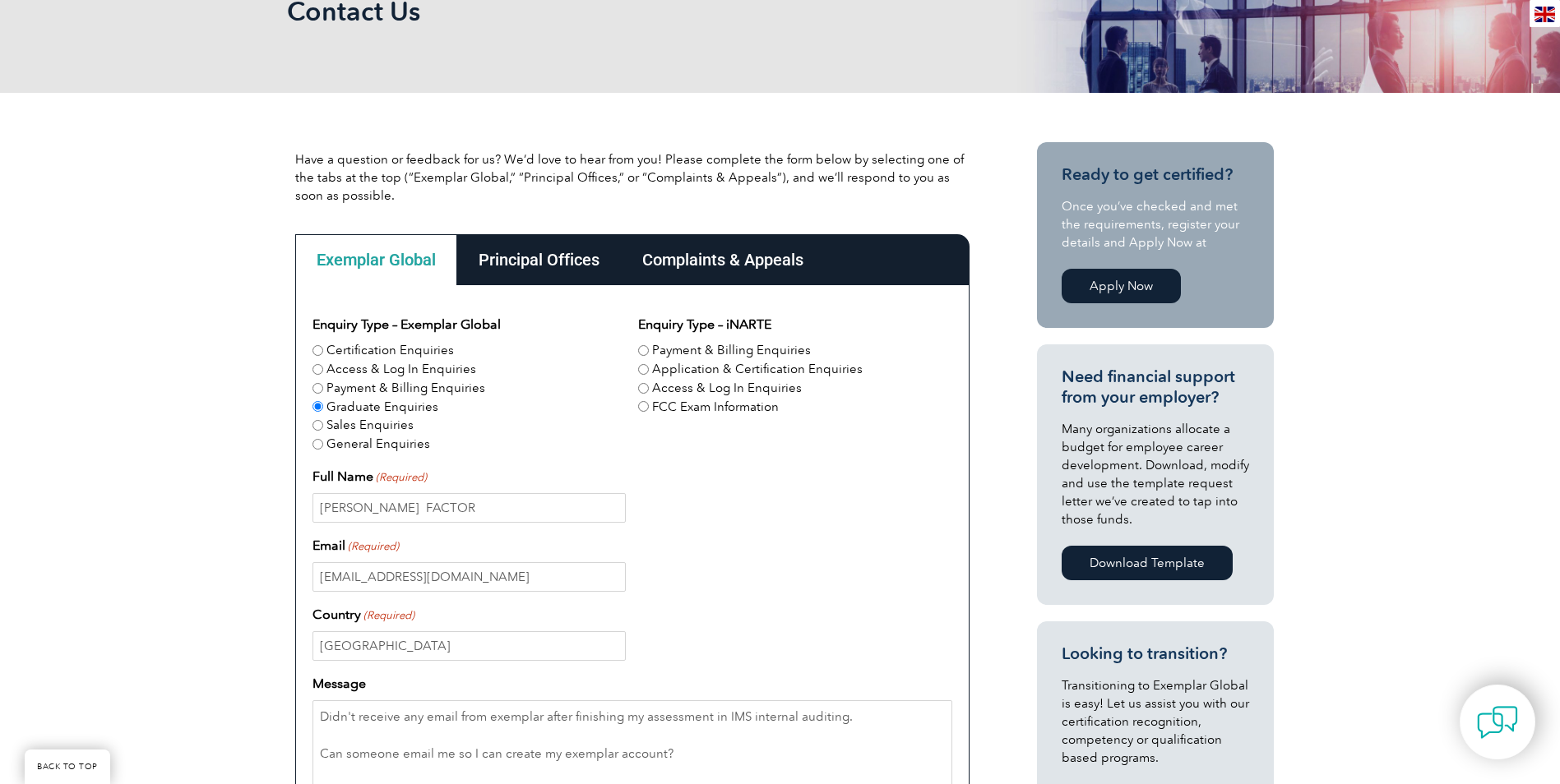
scroll to position [246, 0]
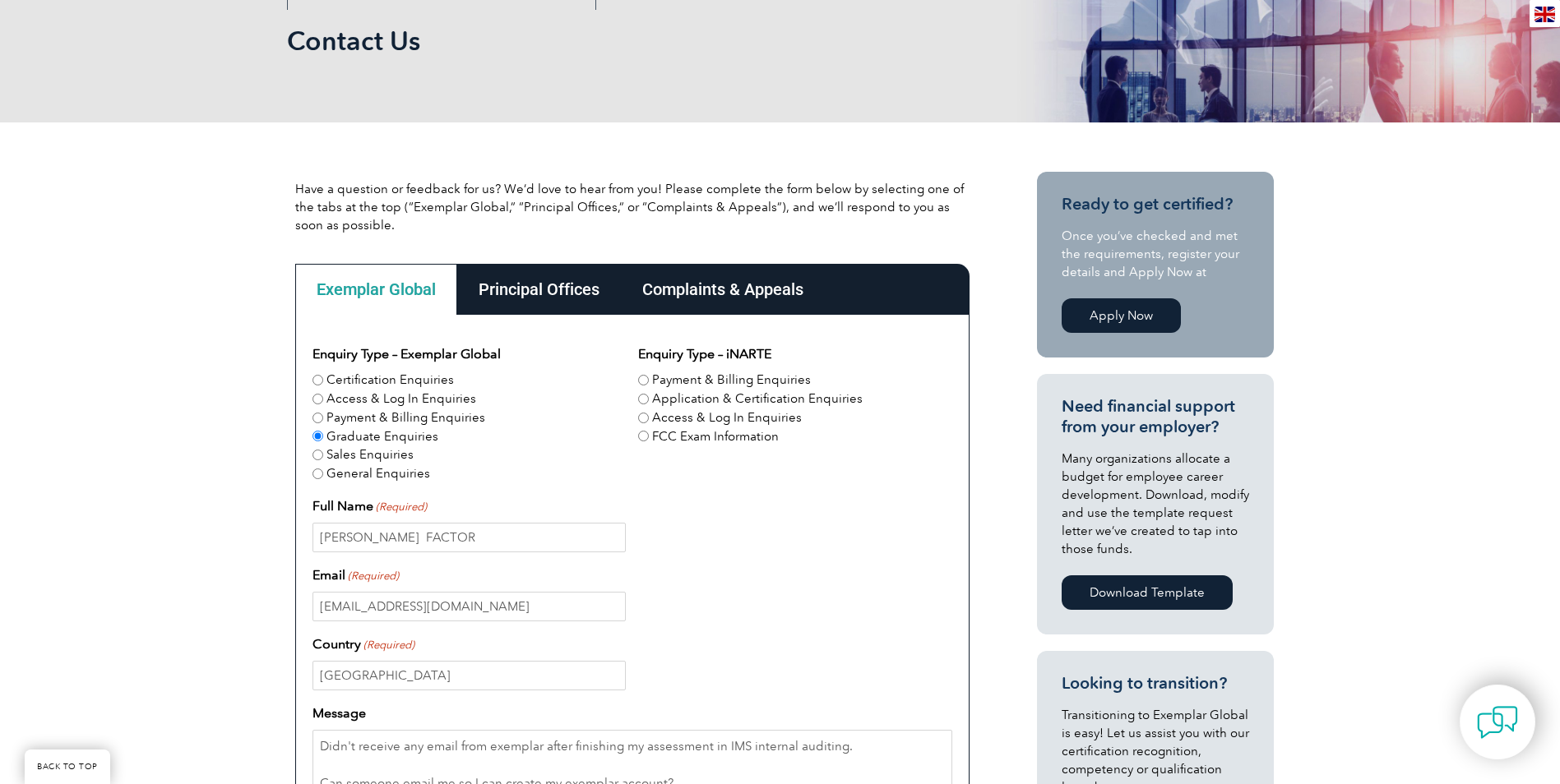
click at [542, 317] on div "Enquiry Type – Exemplar Global Certification Enquiries Access & Log In Enquirie…" at bounding box center [632, 736] width 674 height 842
click at [553, 293] on div "Principal Offices" at bounding box center [539, 290] width 164 height 51
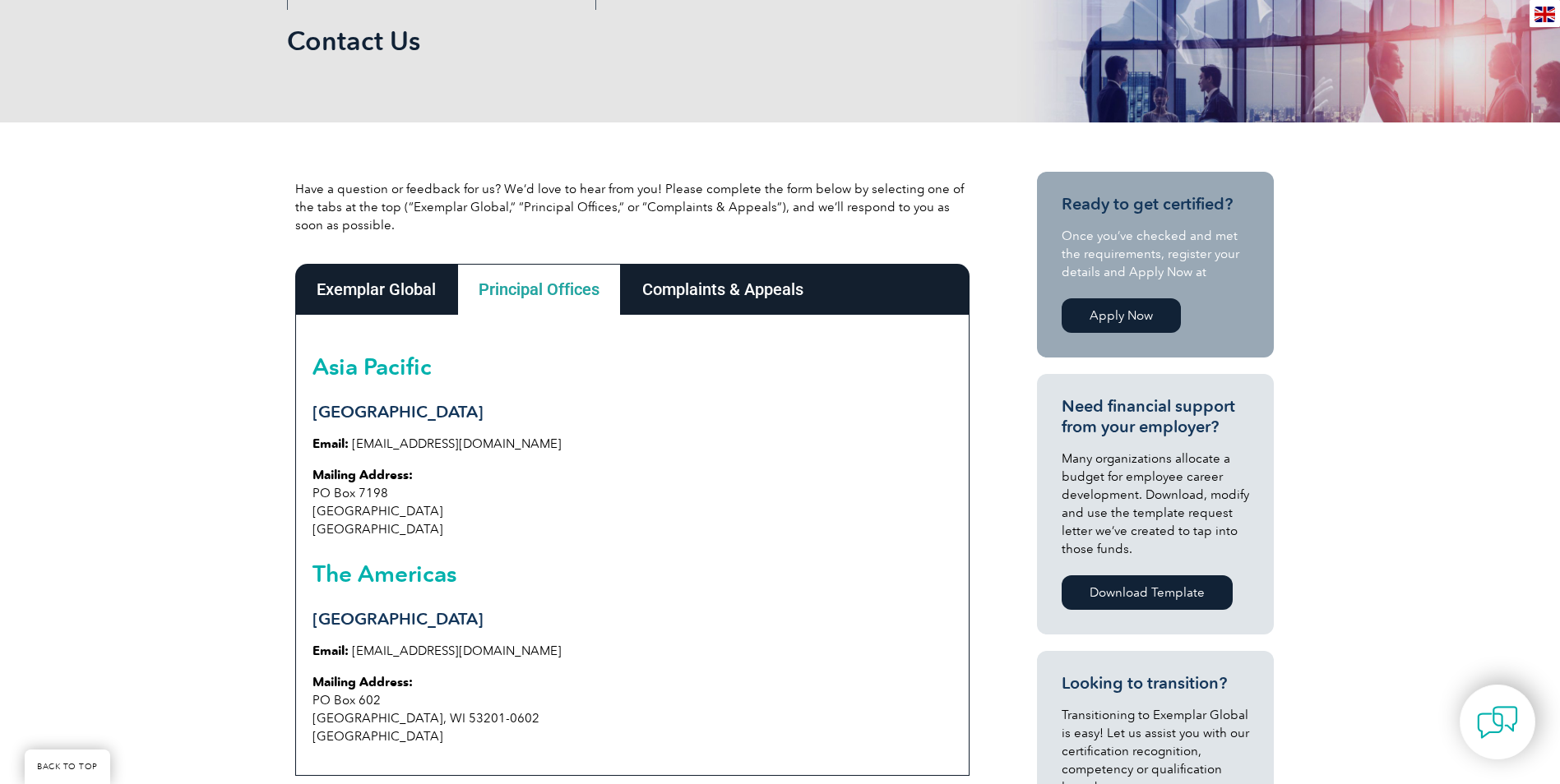
click at [673, 292] on div "Complaints & Appeals" at bounding box center [722, 290] width 204 height 51
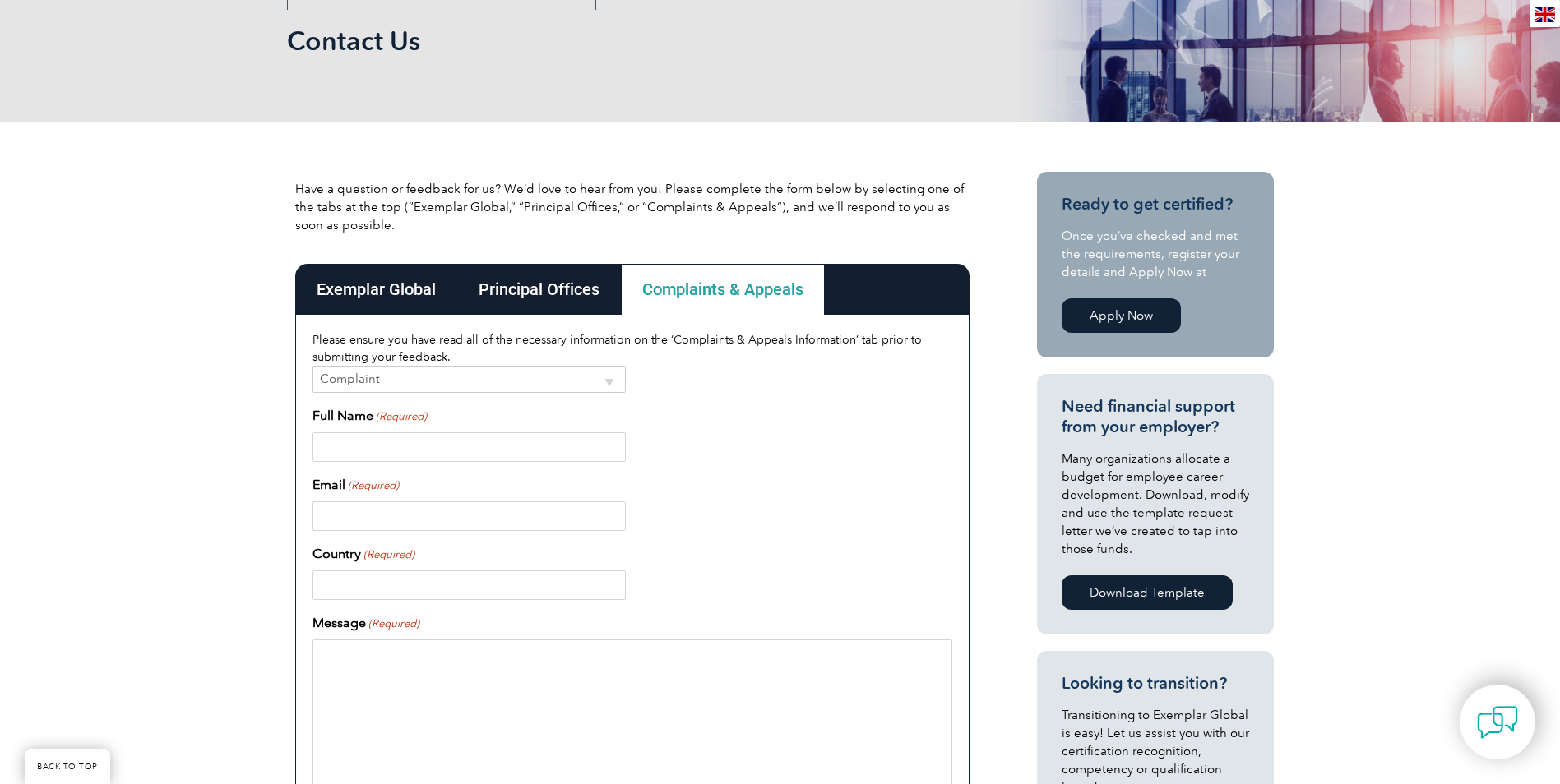
click at [411, 292] on div "Exemplar Global" at bounding box center [376, 290] width 162 height 51
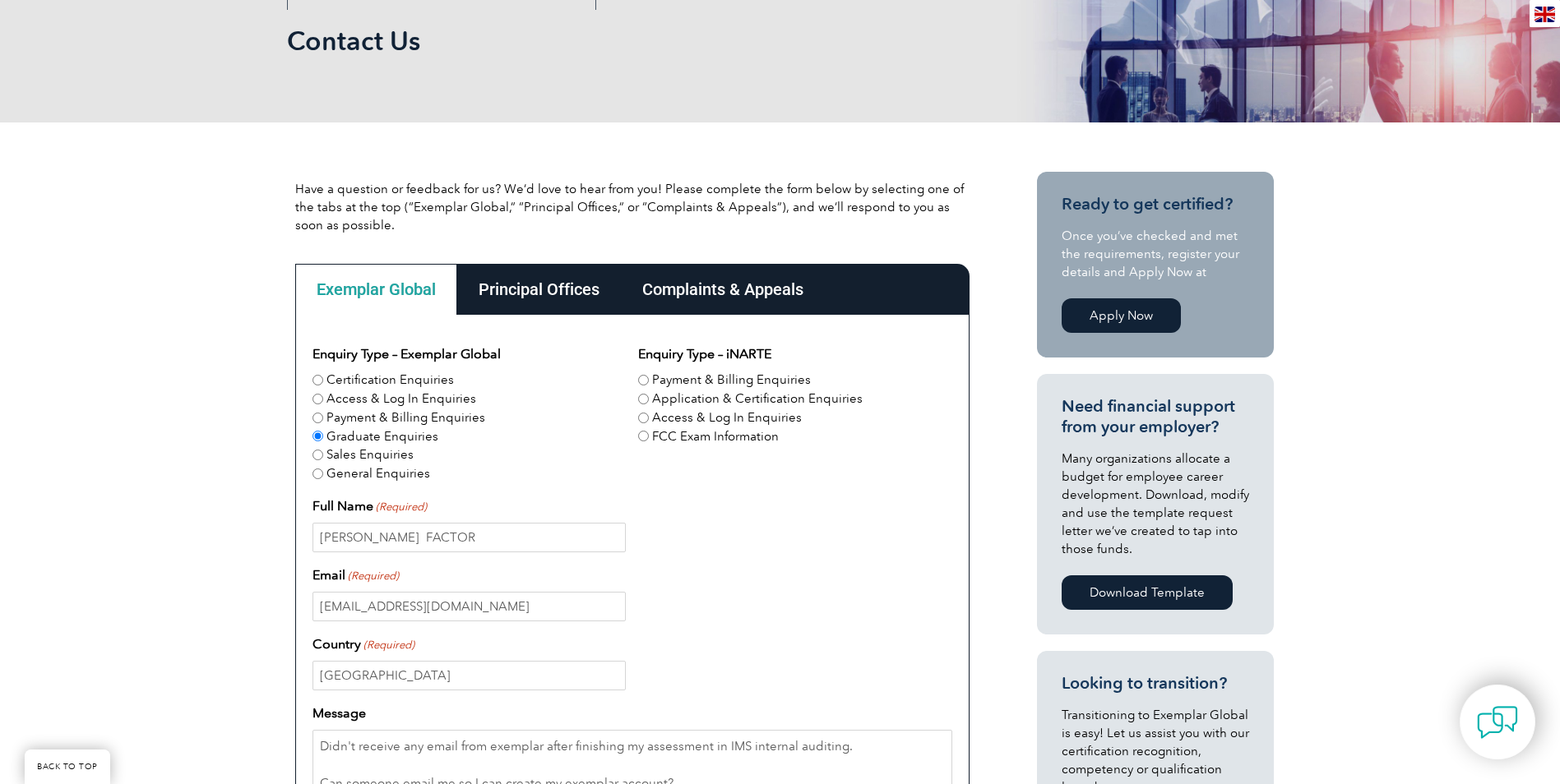
click at [719, 284] on div "Complaints & Appeals" at bounding box center [722, 290] width 204 height 51
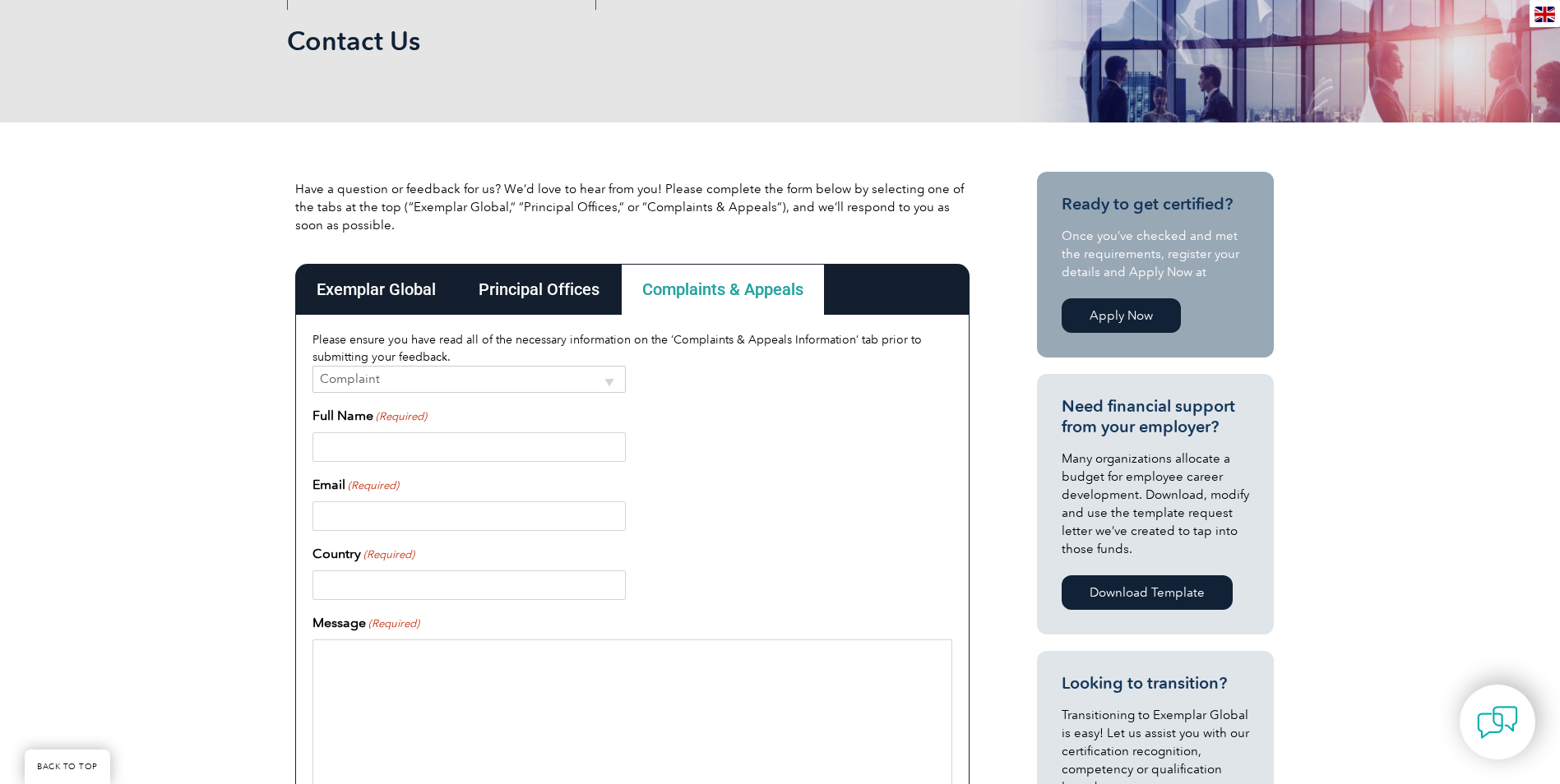
click at [394, 285] on div "Exemplar Global" at bounding box center [376, 290] width 162 height 51
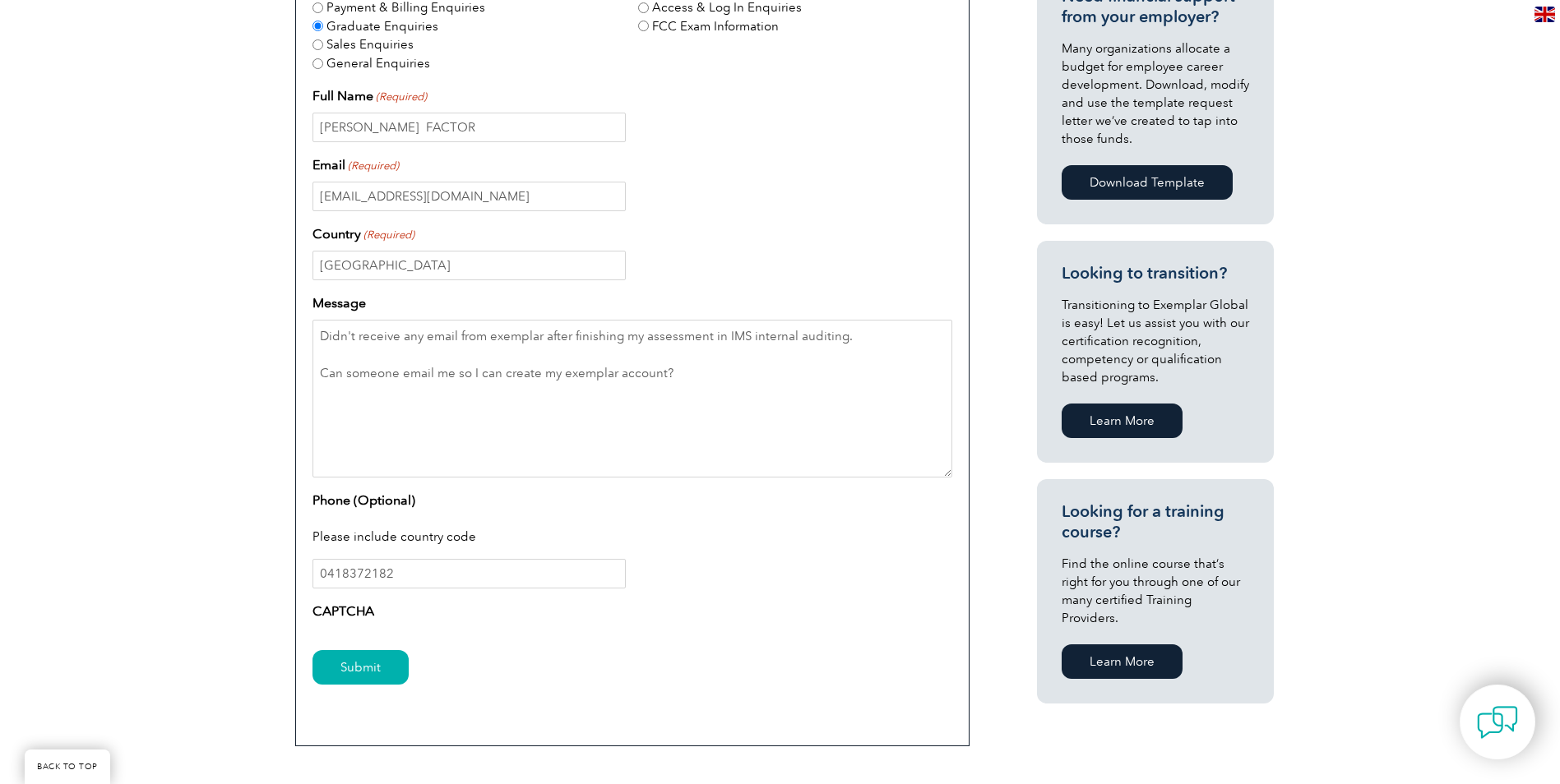
scroll to position [658, 0]
click at [367, 677] on input "Submit" at bounding box center [361, 666] width 96 height 35
click at [409, 277] on input "[GEOGRAPHIC_DATA]" at bounding box center [470, 264] width 314 height 30
click at [821, 241] on div "Country (Required) Australia" at bounding box center [633, 251] width 640 height 56
click at [420, 584] on input "0418372182" at bounding box center [470, 573] width 314 height 30
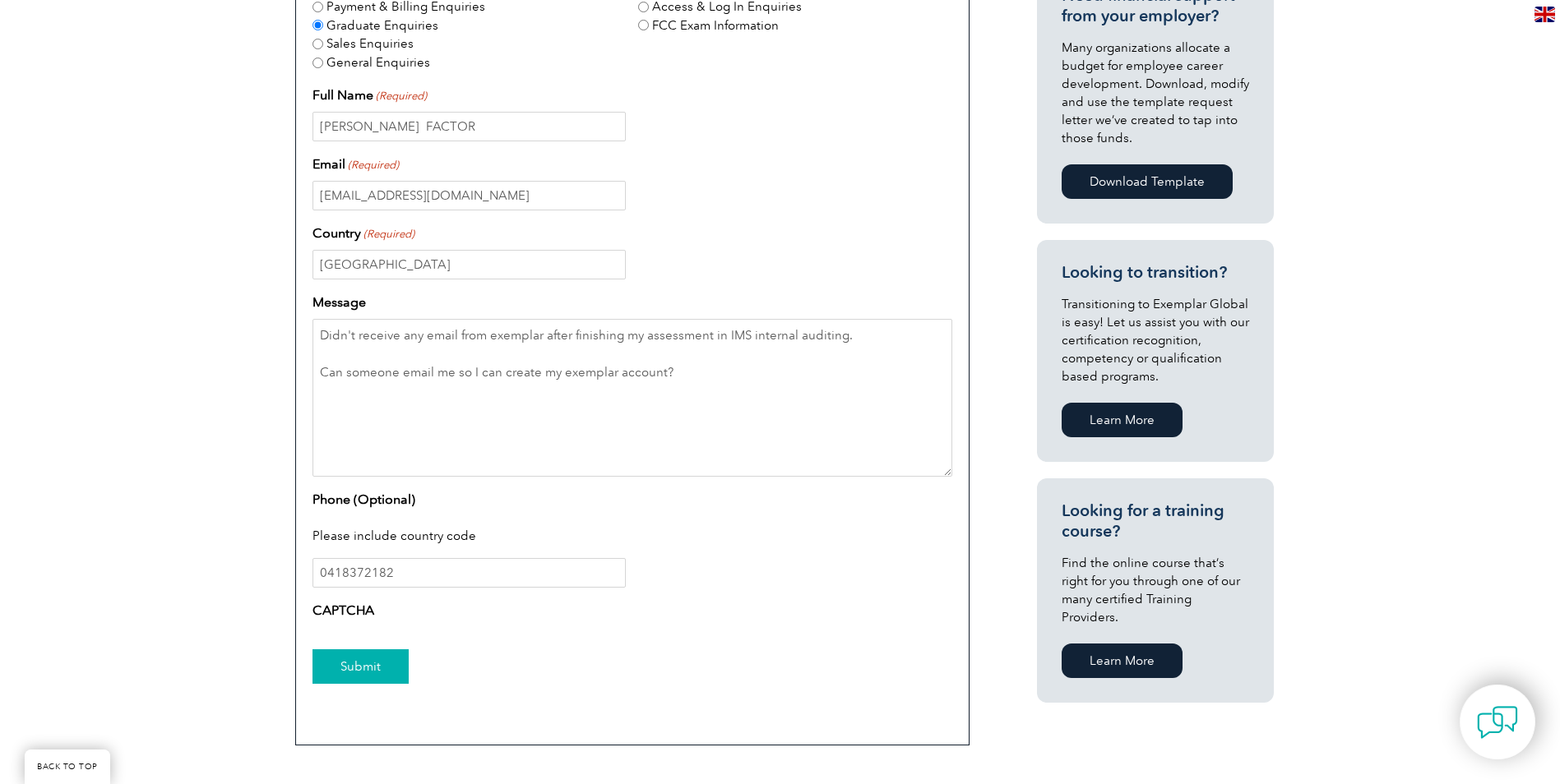
click at [365, 654] on input "Submit" at bounding box center [361, 666] width 96 height 35
click at [367, 654] on input "Submit" at bounding box center [361, 666] width 96 height 35
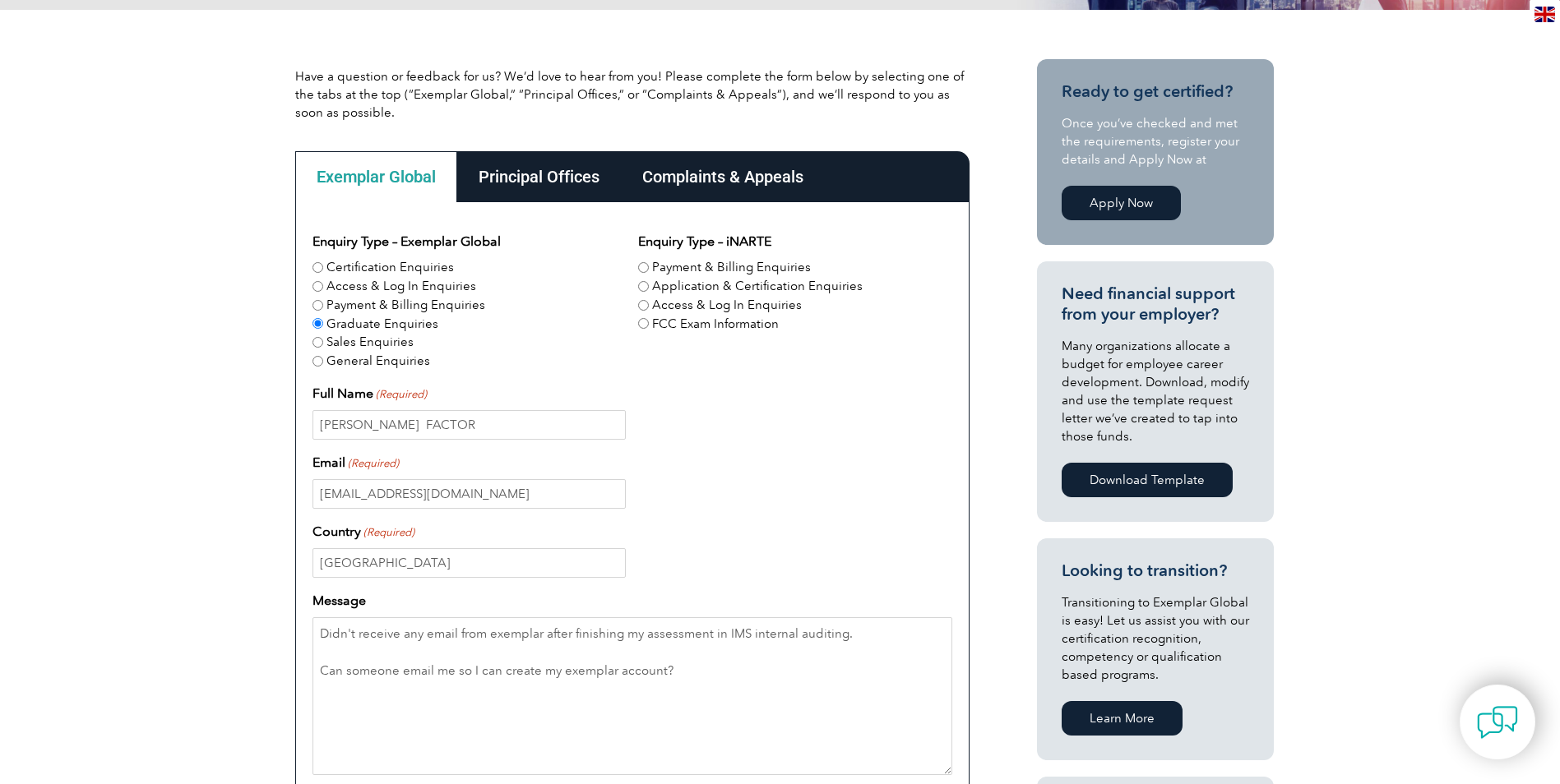
scroll to position [82, 0]
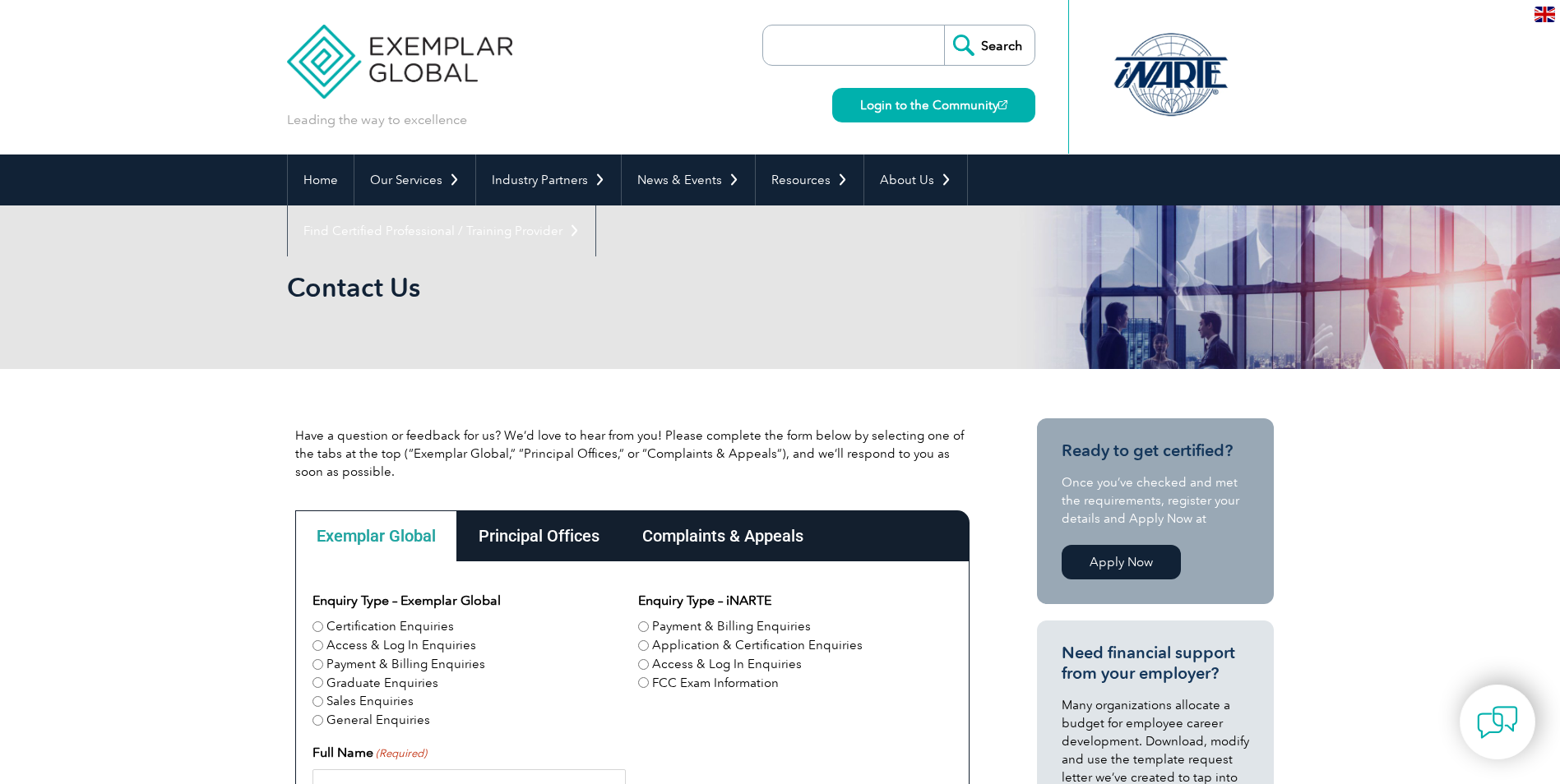
scroll to position [82, 0]
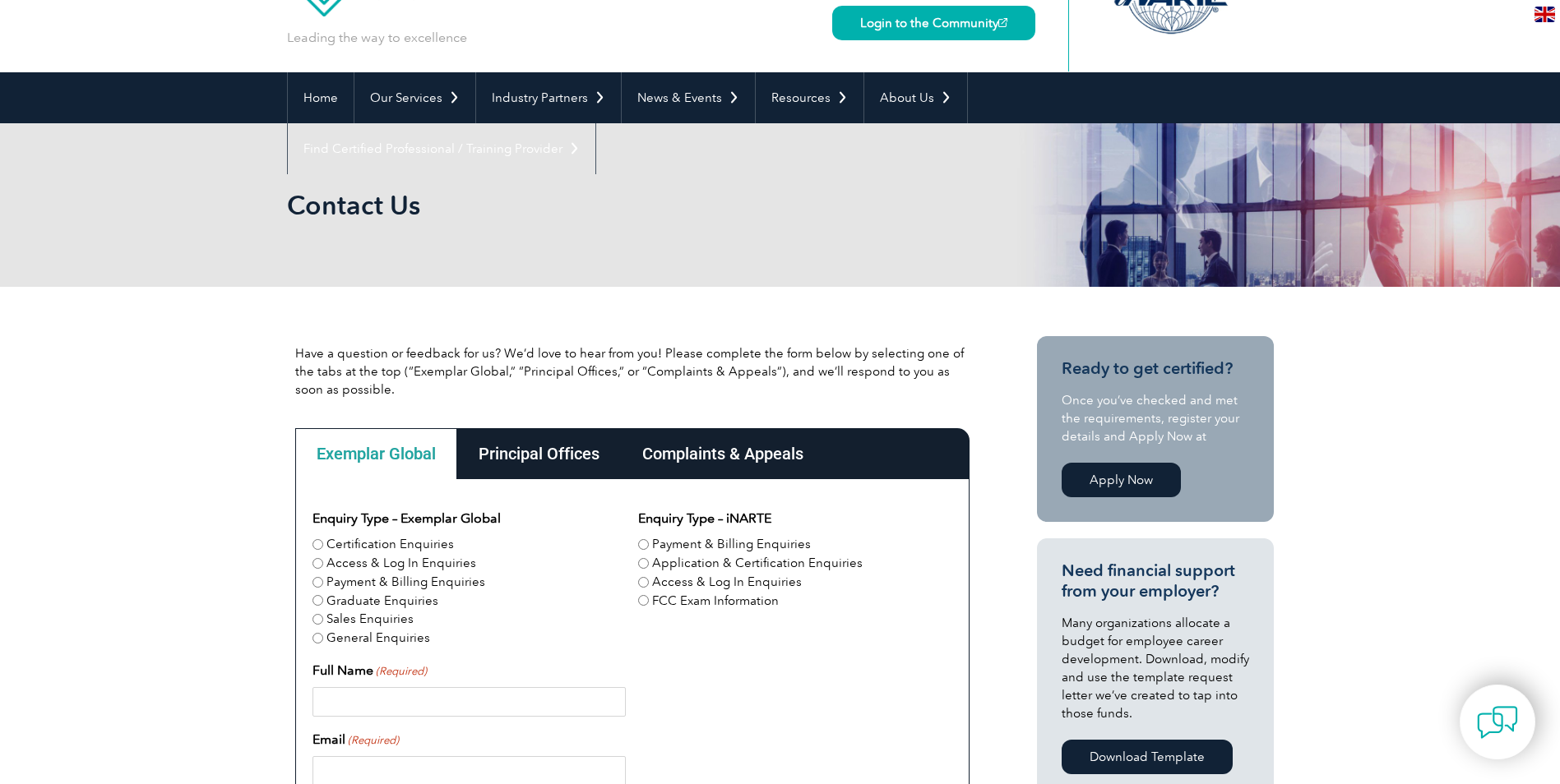
click at [332, 545] on label "Certification Enquiries" at bounding box center [390, 545] width 128 height 19
click at [323, 545] on input "Certification Enquiries" at bounding box center [318, 545] width 11 height 11
radio input "true"
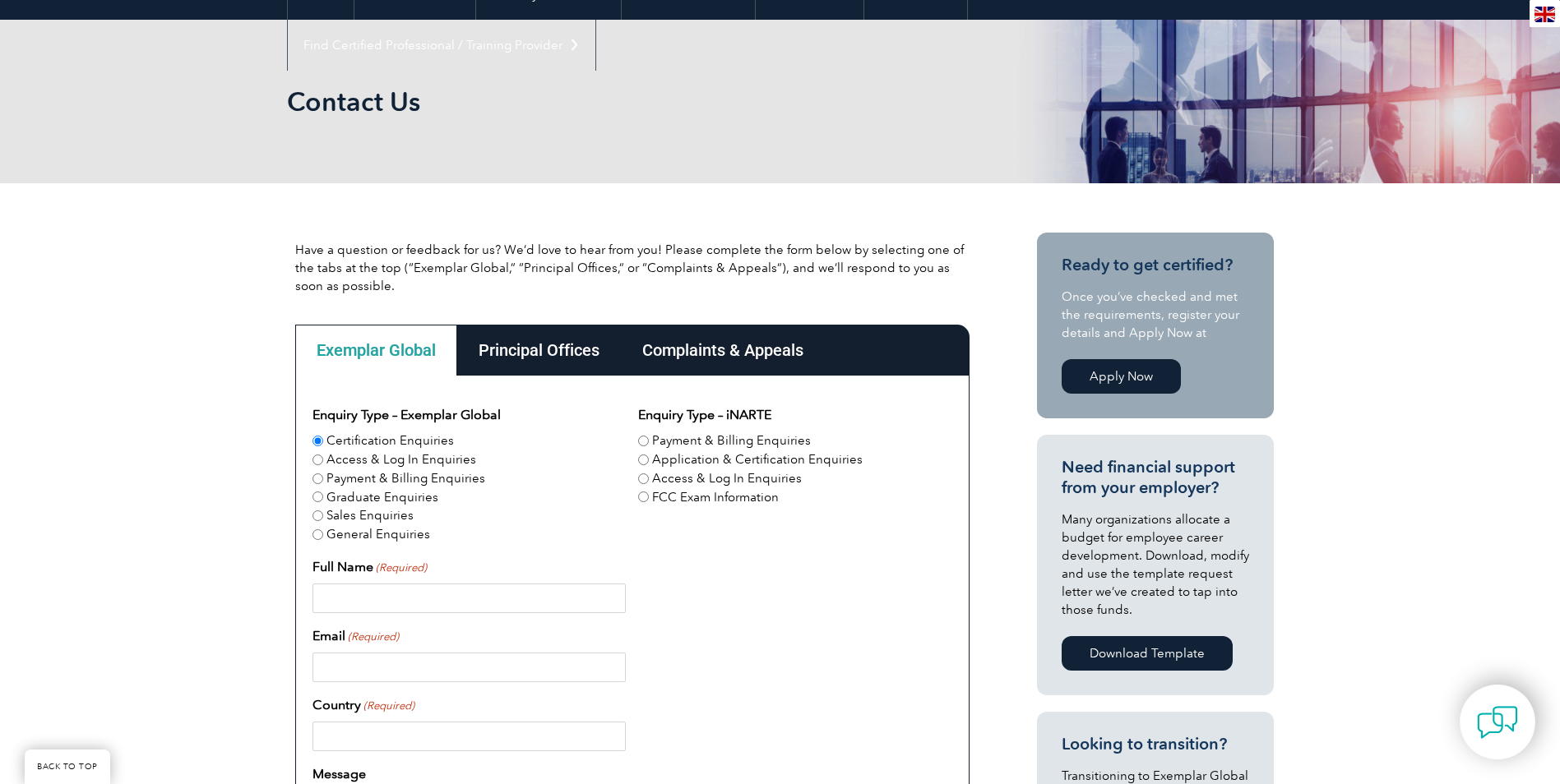
scroll to position [246, 0]
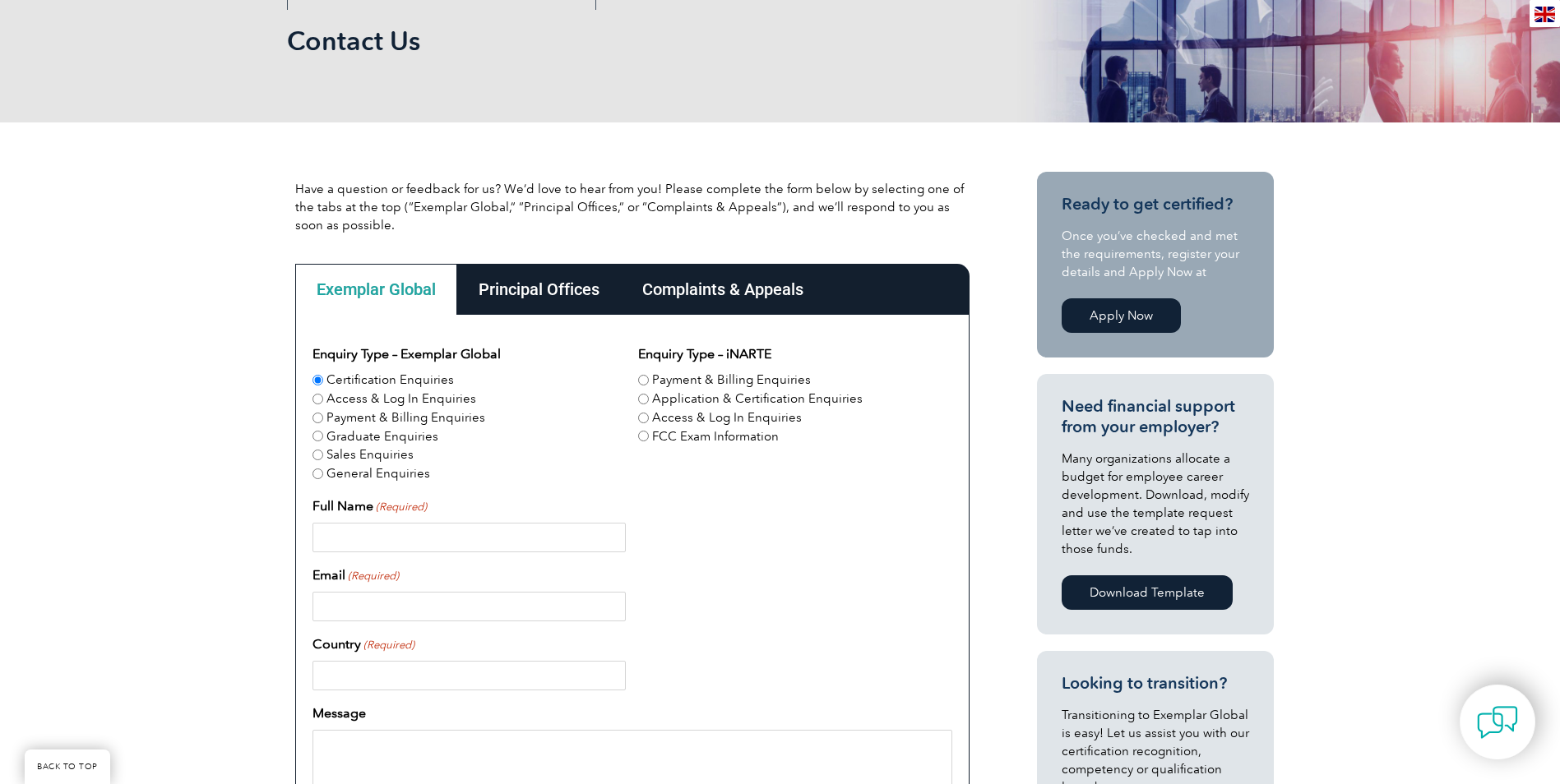
click at [378, 523] on input "Full Name (Required)" at bounding box center [470, 538] width 314 height 30
type input "[PERSON_NAME] [PERSON_NAME] FACTOR"
type input "[EMAIL_ADDRESS][DOMAIN_NAME]"
type input "[GEOGRAPHIC_DATA]"
type input "0418372182"
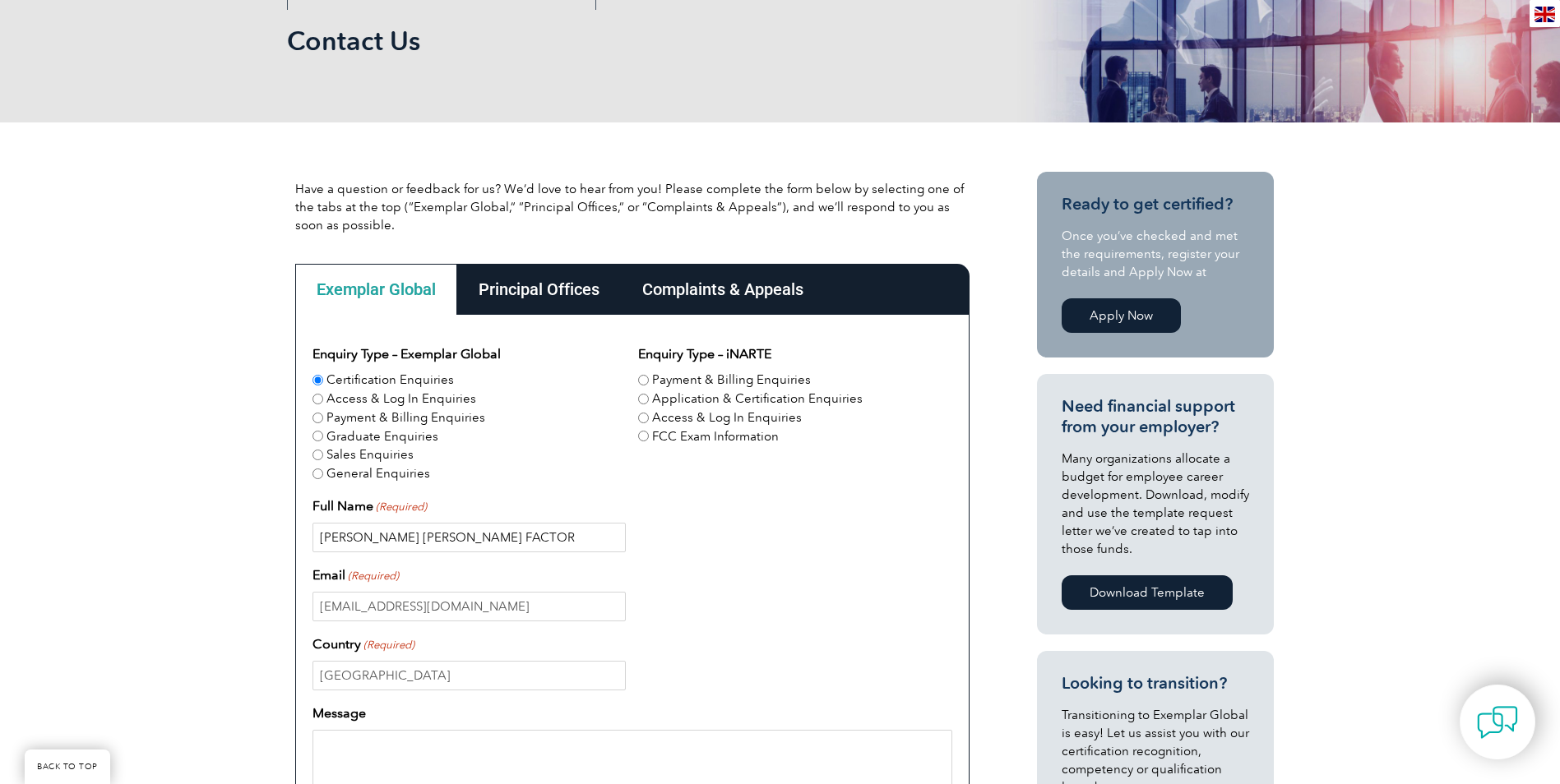
drag, startPoint x: 451, startPoint y: 538, endPoint x: 405, endPoint y: 539, distance: 46.0
click at [405, 539] on input "[PERSON_NAME] [PERSON_NAME] FACTOR" at bounding box center [470, 538] width 314 height 30
type input "[PERSON_NAME] FACTOR"
click at [776, 547] on div "[PERSON_NAME] FACTOR" at bounding box center [633, 538] width 640 height 30
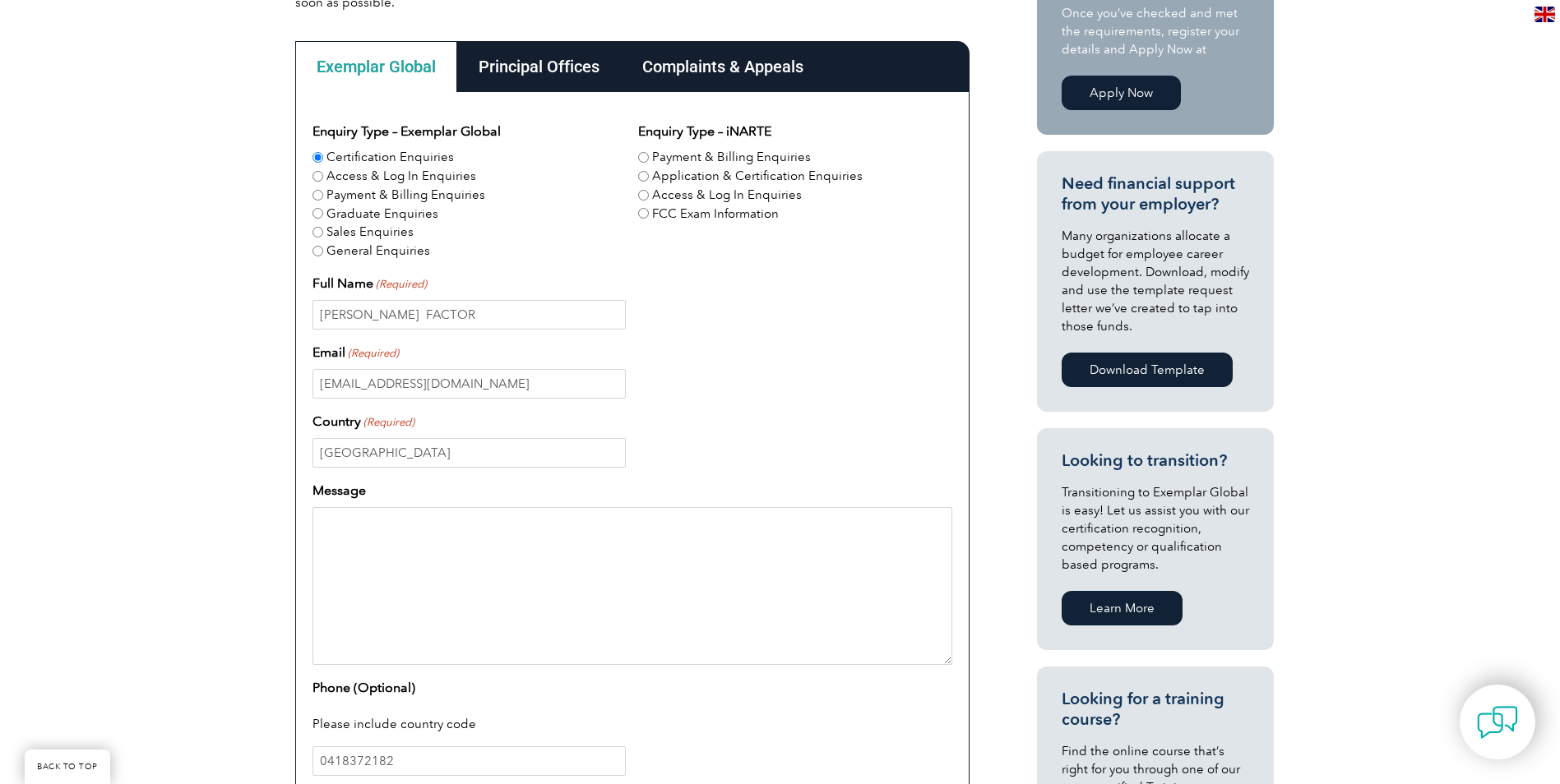
scroll to position [493, 0]
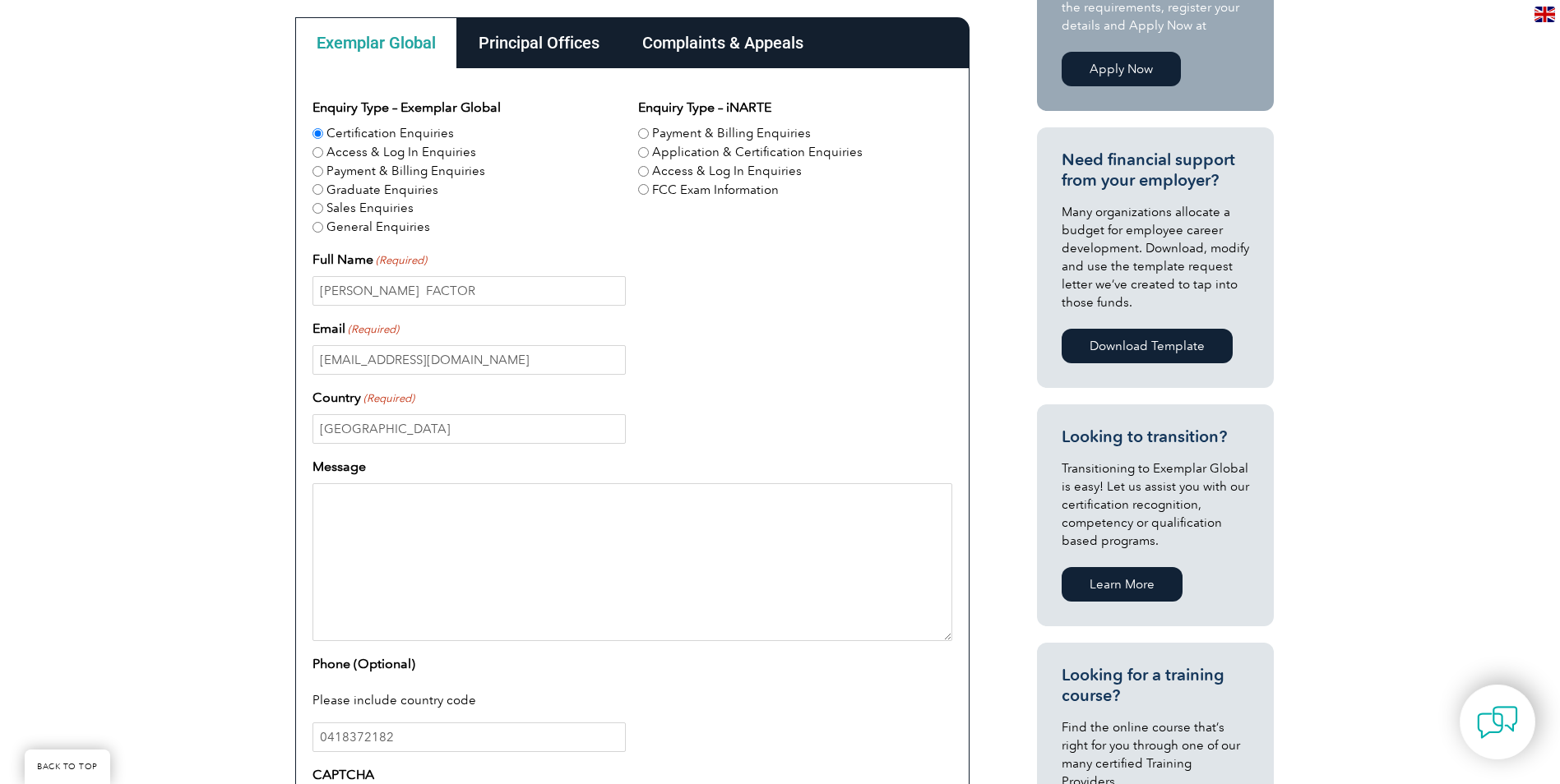
click at [458, 537] on textarea "Message" at bounding box center [633, 562] width 640 height 158
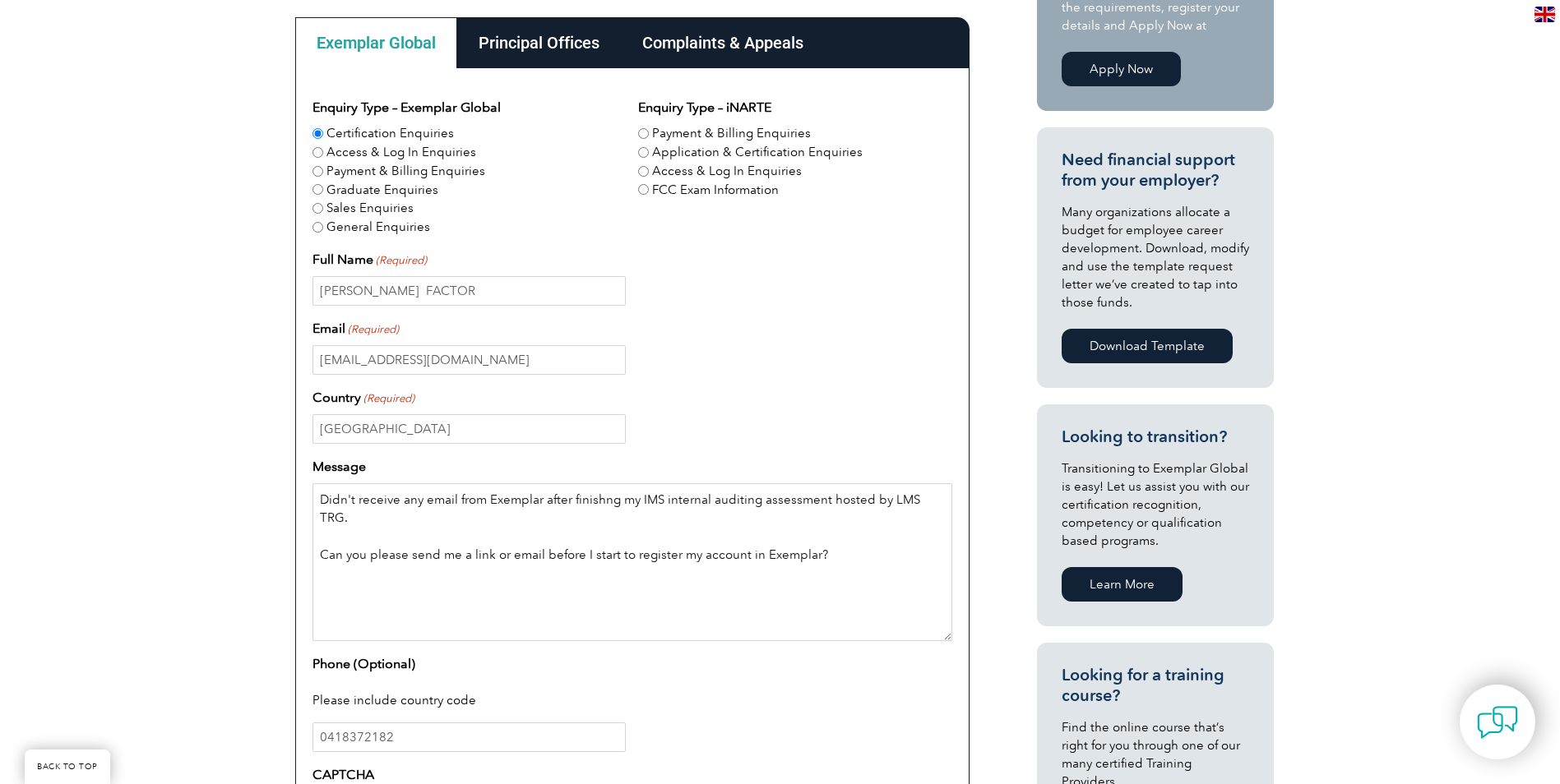
scroll to position [822, 0]
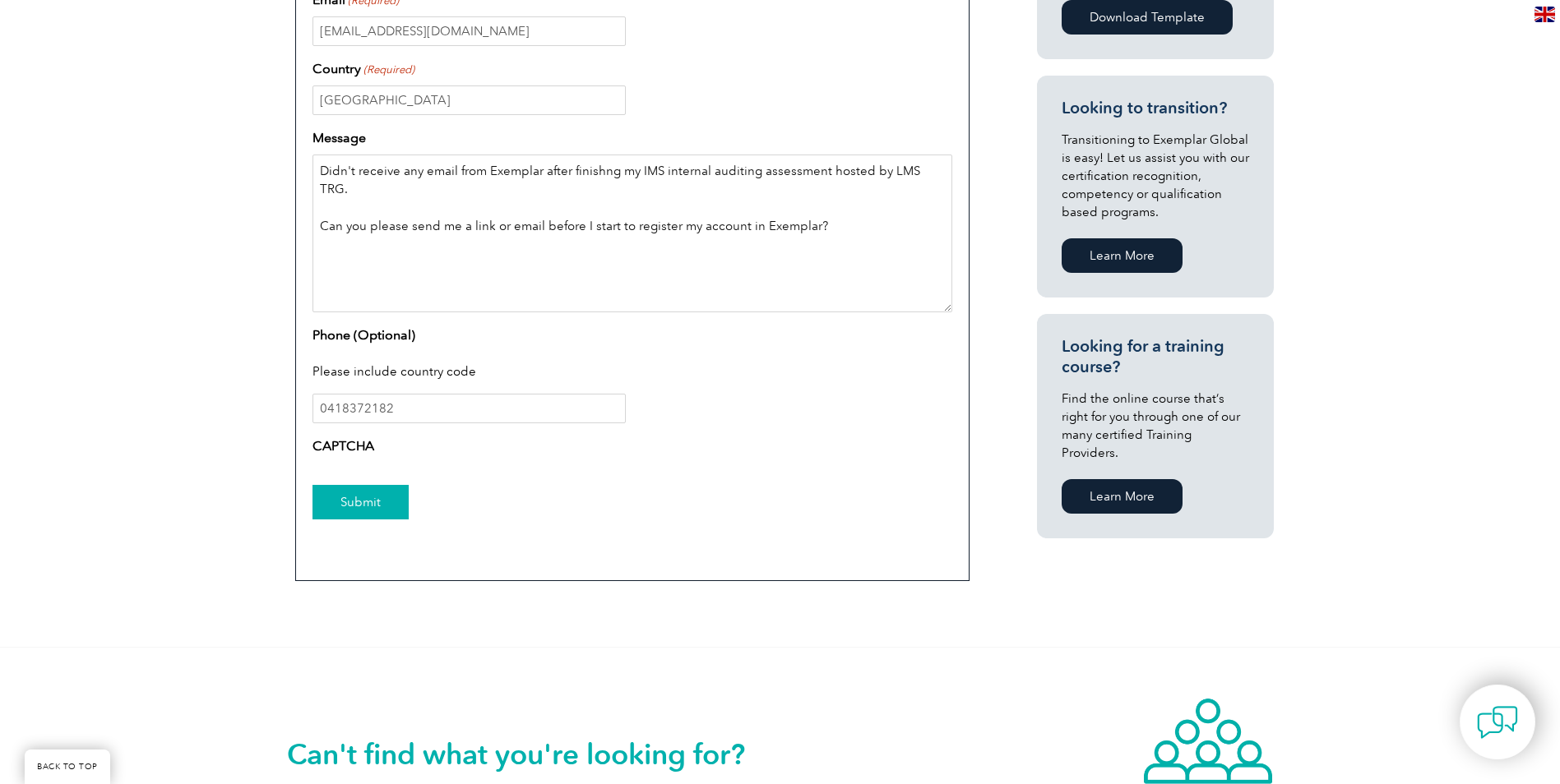
type textarea "Didn't receive any email from Exemplar after finishng my IMS internal auditing …"
click at [367, 487] on input "Submit" at bounding box center [361, 502] width 96 height 35
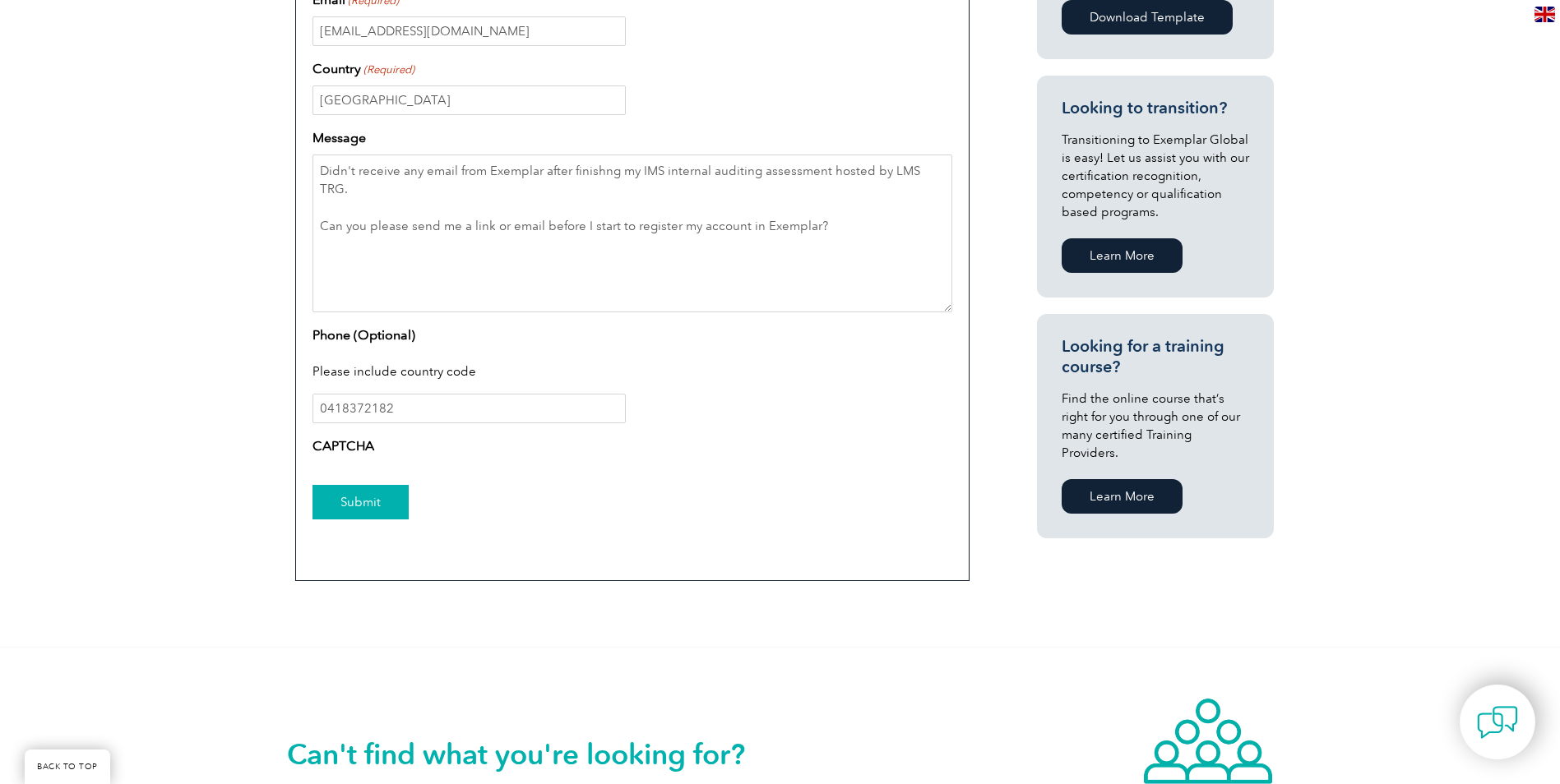
click at [367, 487] on input "Submit" at bounding box center [361, 502] width 96 height 35
drag, startPoint x: 367, startPoint y: 487, endPoint x: 365, endPoint y: 504, distance: 17.1
click at [366, 493] on input "Submit" at bounding box center [361, 502] width 96 height 35
click at [365, 509] on input "Submit" at bounding box center [361, 502] width 96 height 35
click at [365, 515] on input "Submit" at bounding box center [361, 502] width 96 height 35
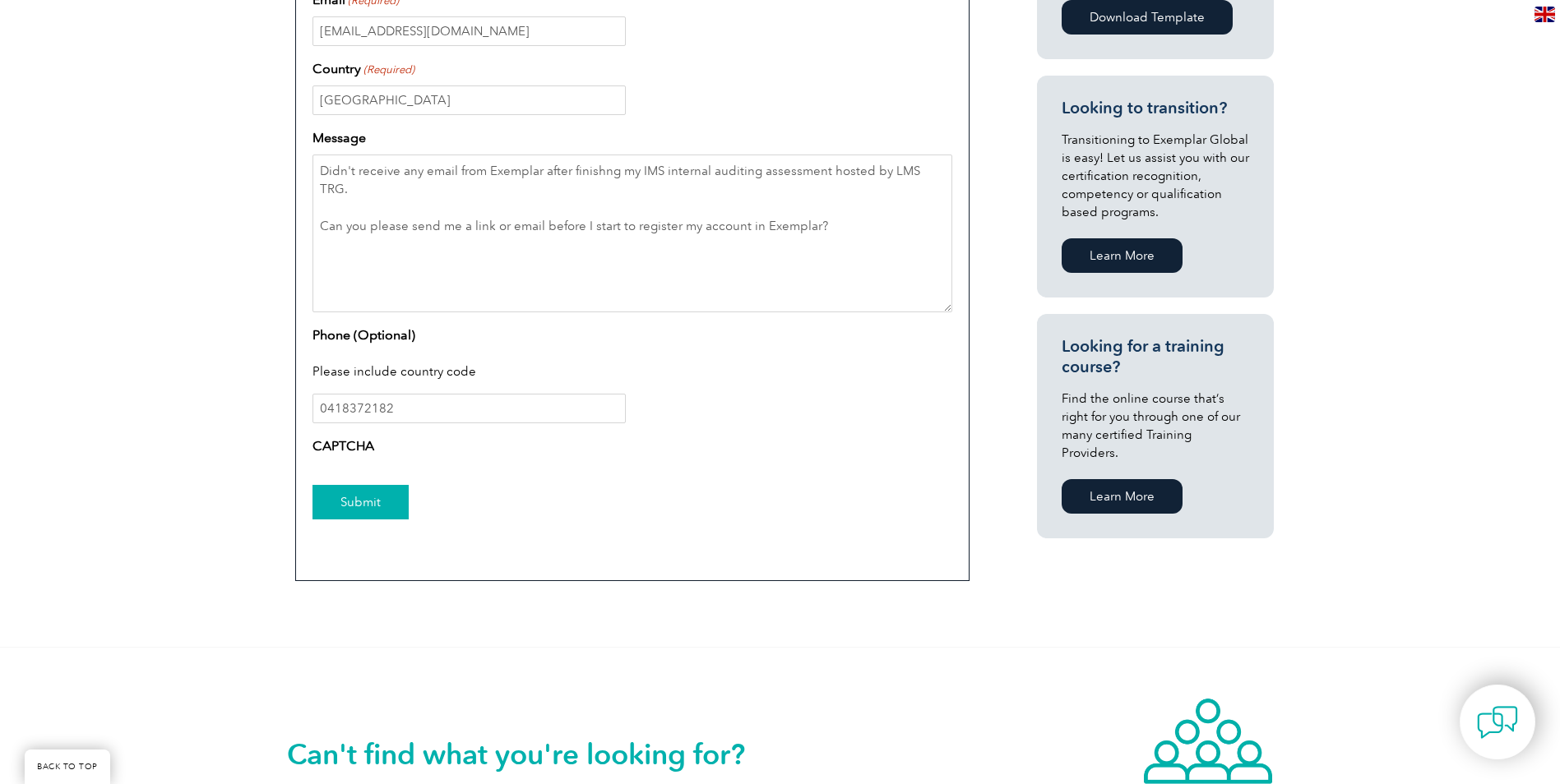
click at [365, 516] on input "Submit" at bounding box center [361, 502] width 96 height 35
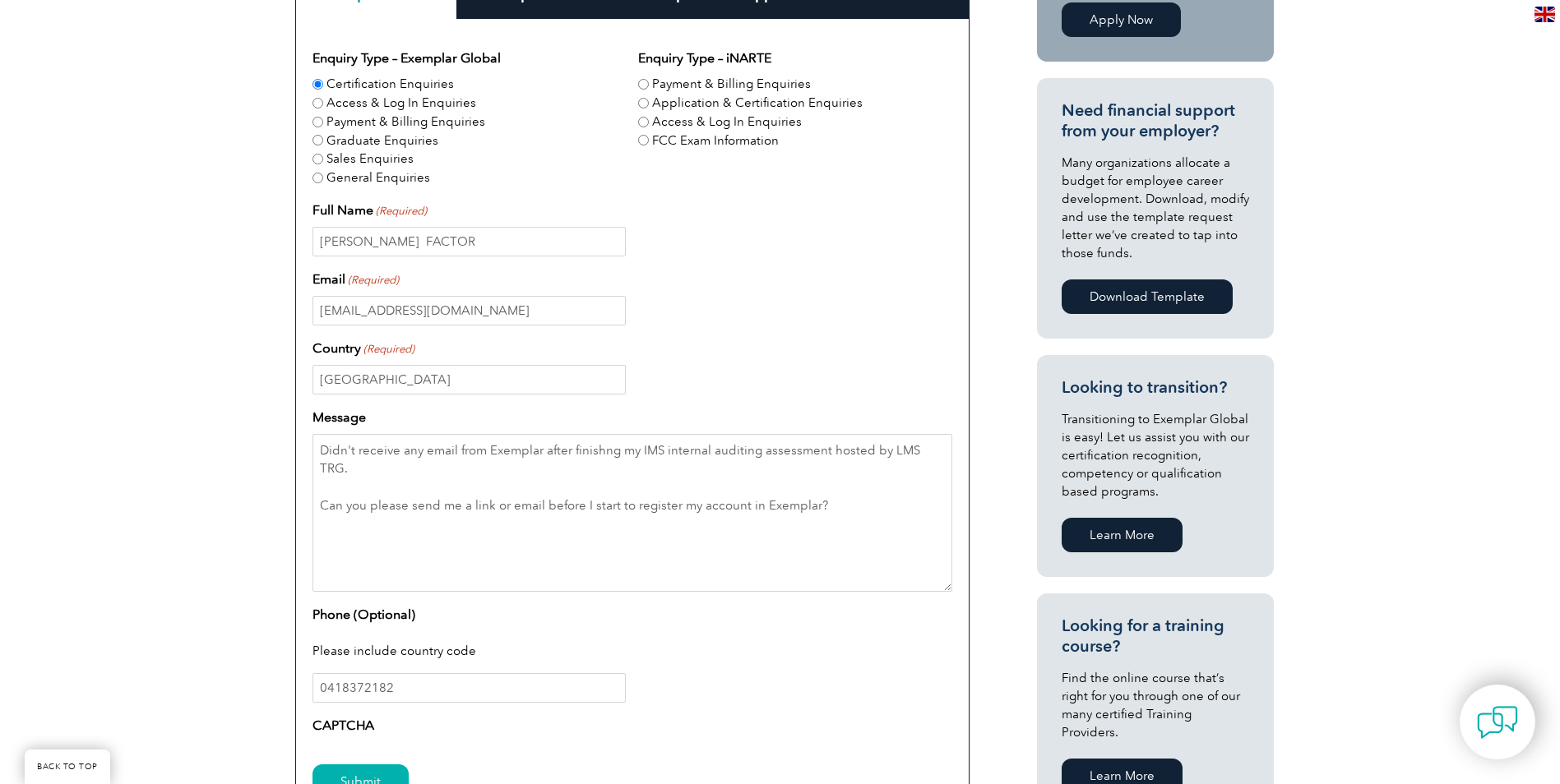
scroll to position [246, 0]
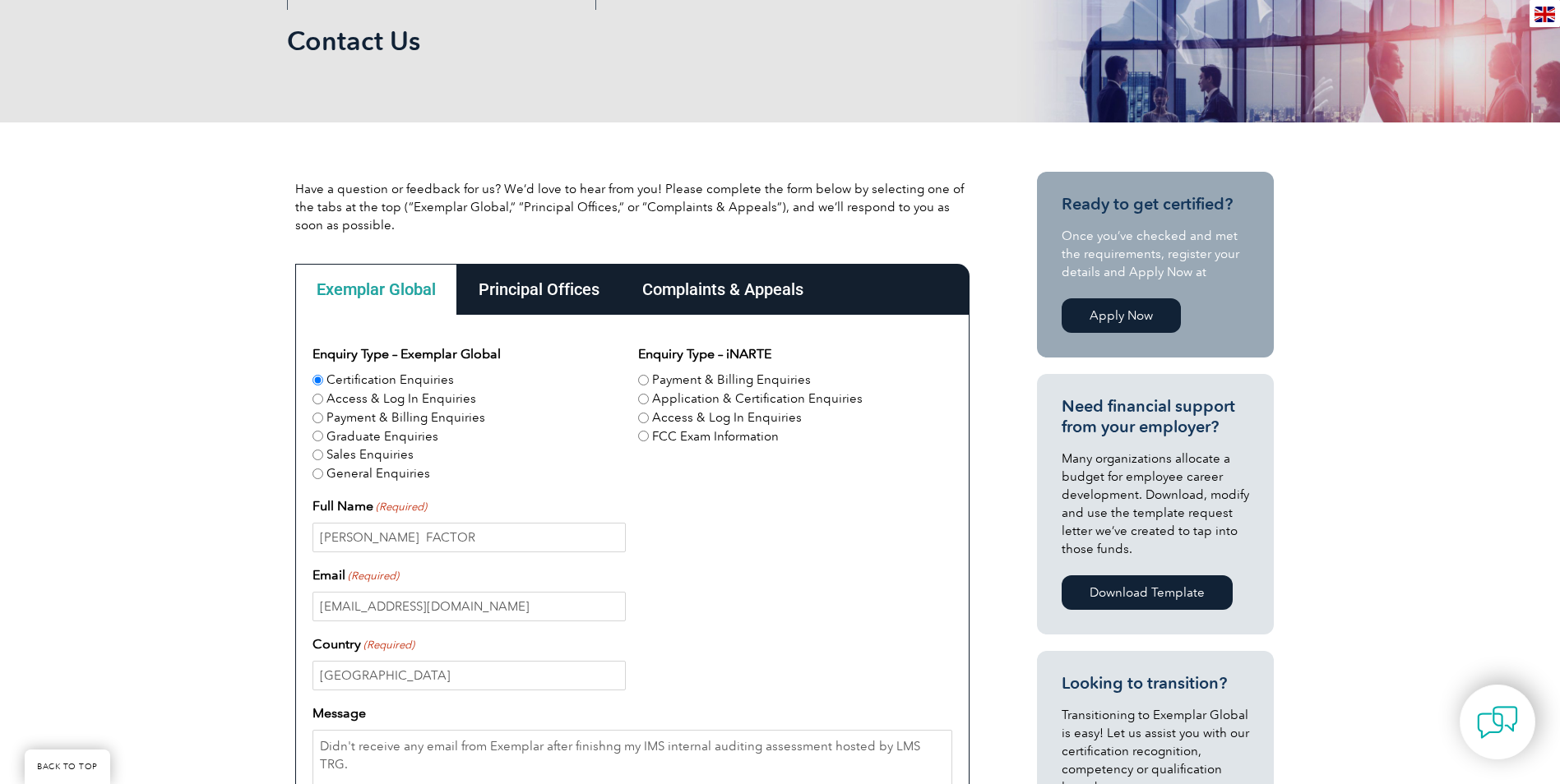
drag, startPoint x: 557, startPoint y: 292, endPoint x: 805, endPoint y: 285, distance: 248.1
click at [805, 285] on div "Complaints & Appeals" at bounding box center [722, 290] width 204 height 51
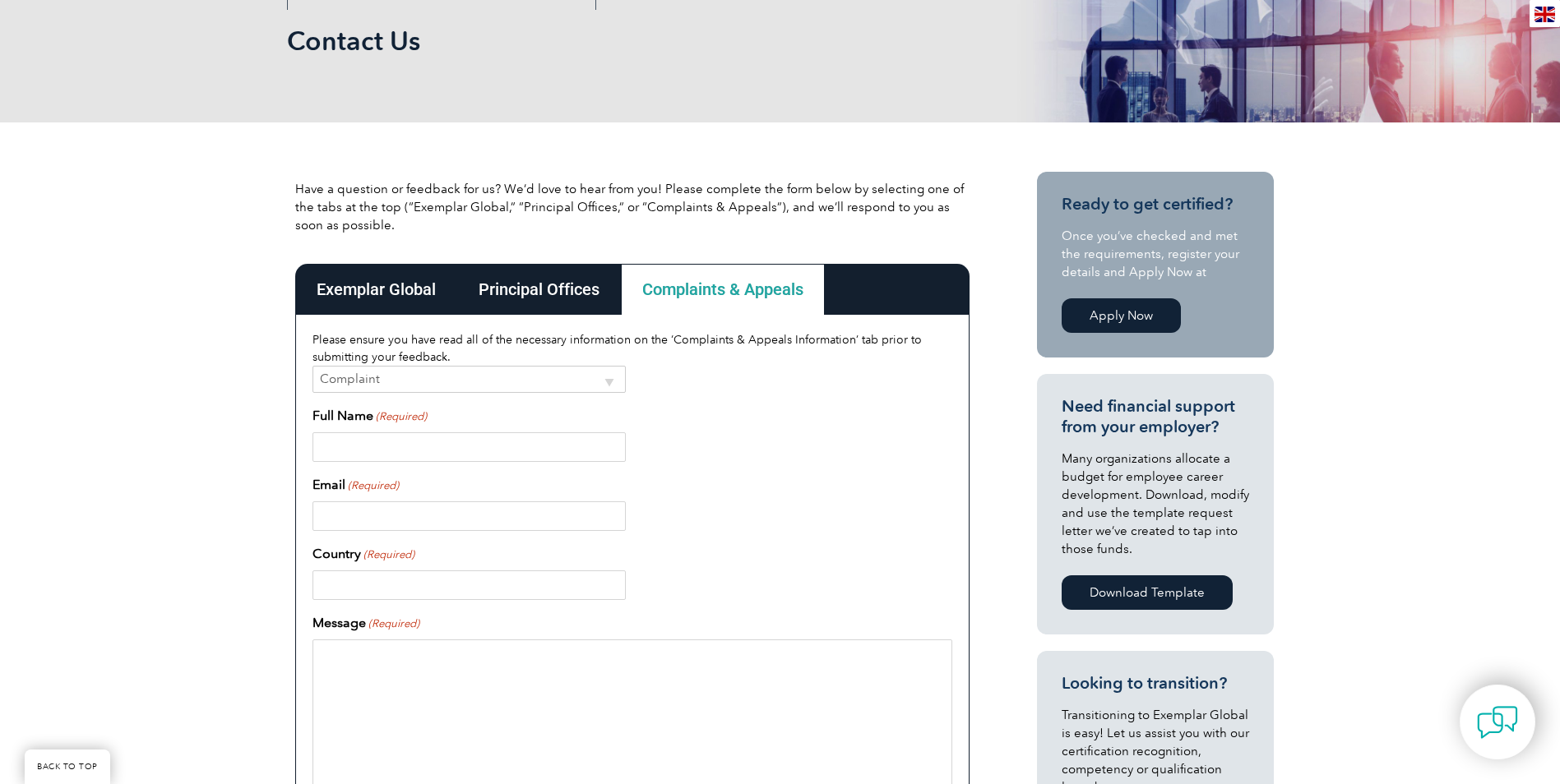
click at [604, 277] on div "Principal Offices" at bounding box center [539, 290] width 164 height 51
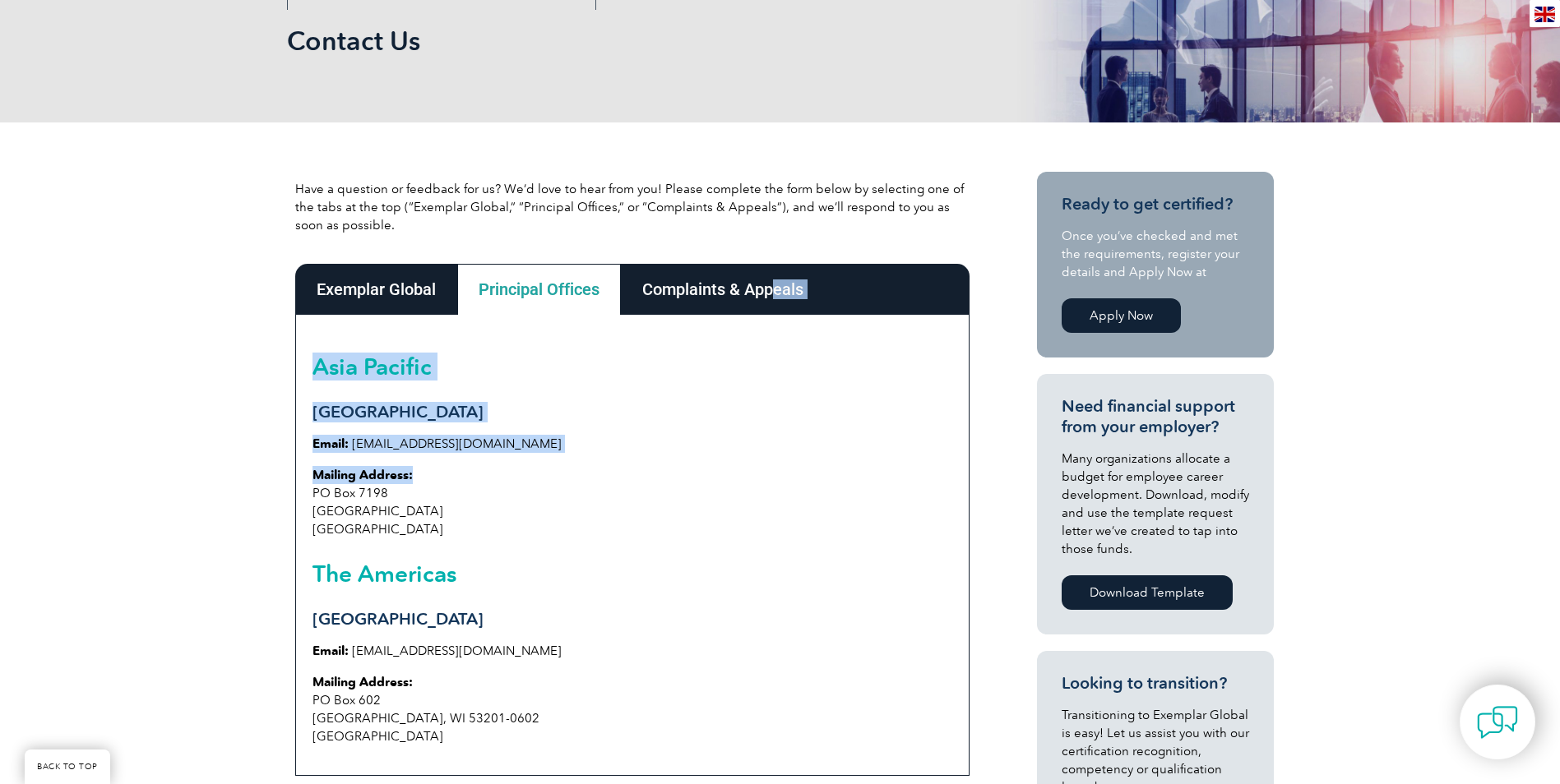
drag, startPoint x: 778, startPoint y: 276, endPoint x: 701, endPoint y: 470, distance: 208.7
click at [701, 470] on div "Exemplar Global Principal Offices Complaints & Appeals Exemplar Global Enquiry …" at bounding box center [632, 520] width 674 height 512
click at [521, 452] on p "Email: [EMAIL_ADDRESS][DOMAIN_NAME]" at bounding box center [633, 443] width 640 height 18
click at [511, 455] on div "[GEOGRAPHIC_DATA] Email: [EMAIL_ADDRESS][DOMAIN_NAME] Mailing Address: [STREET_…" at bounding box center [632, 545] width 674 height 461
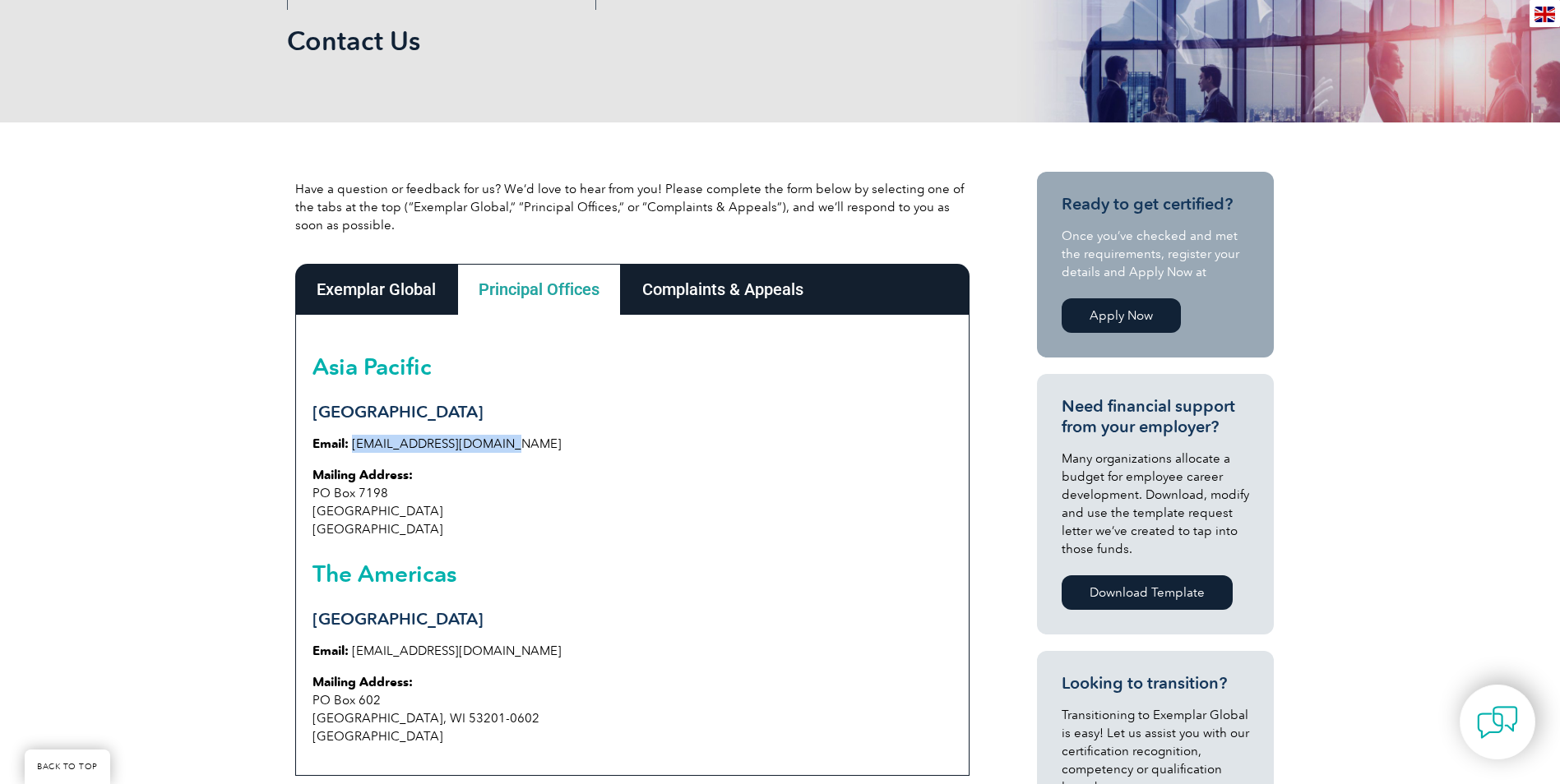
drag, startPoint x: 503, startPoint y: 452, endPoint x: 354, endPoint y: 453, distance: 149.0
click at [354, 453] on p "Email: [EMAIL_ADDRESS][DOMAIN_NAME]" at bounding box center [633, 443] width 640 height 18
copy link "[EMAIL_ADDRESS][DOMAIN_NAME]"
